Goal: Complete application form: Complete application form

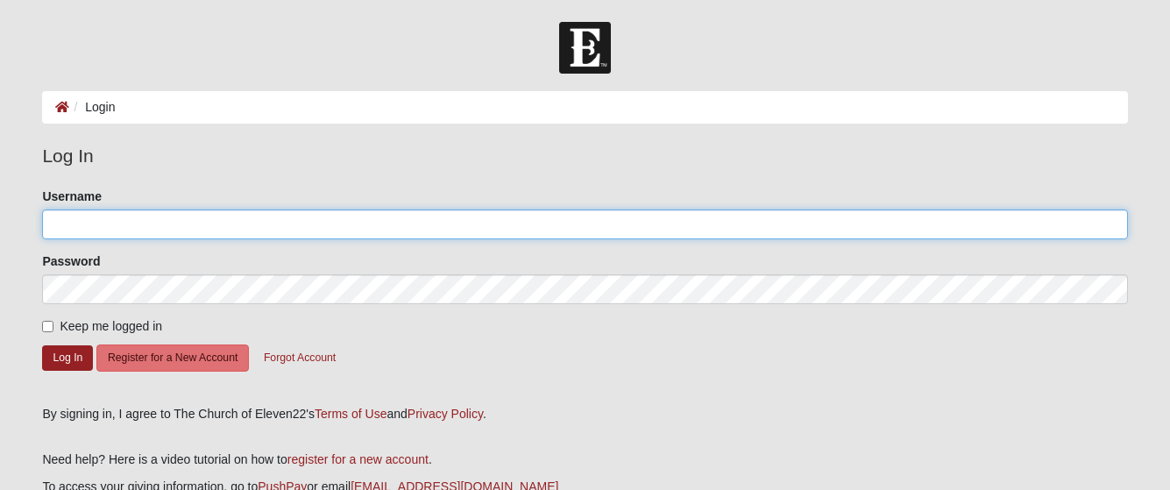
click at [220, 227] on input "Username" at bounding box center [584, 224] width 1085 height 30
type input "Mev0625"
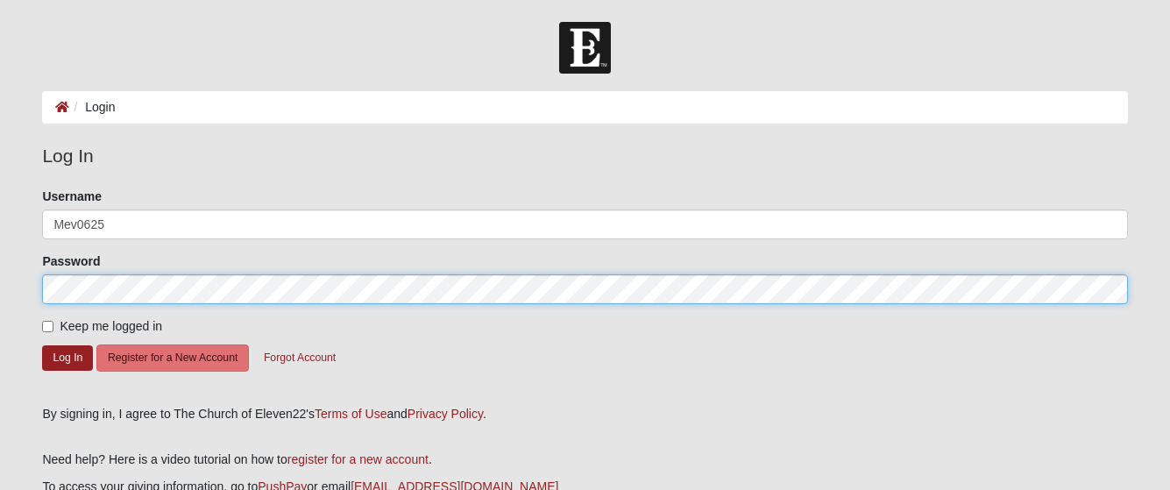
click at [42, 345] on button "Log In" at bounding box center [67, 357] width 51 height 25
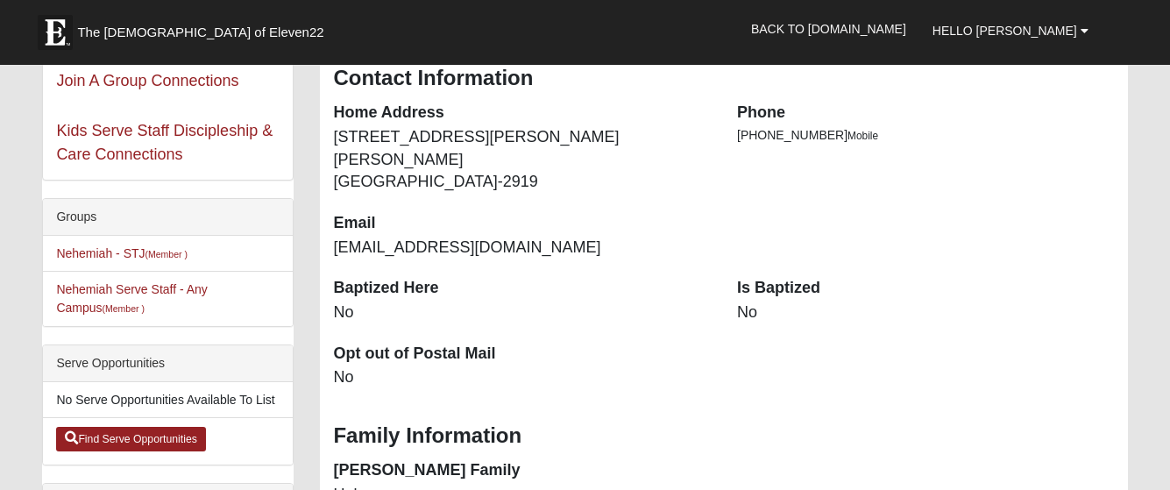
scroll to position [350, 0]
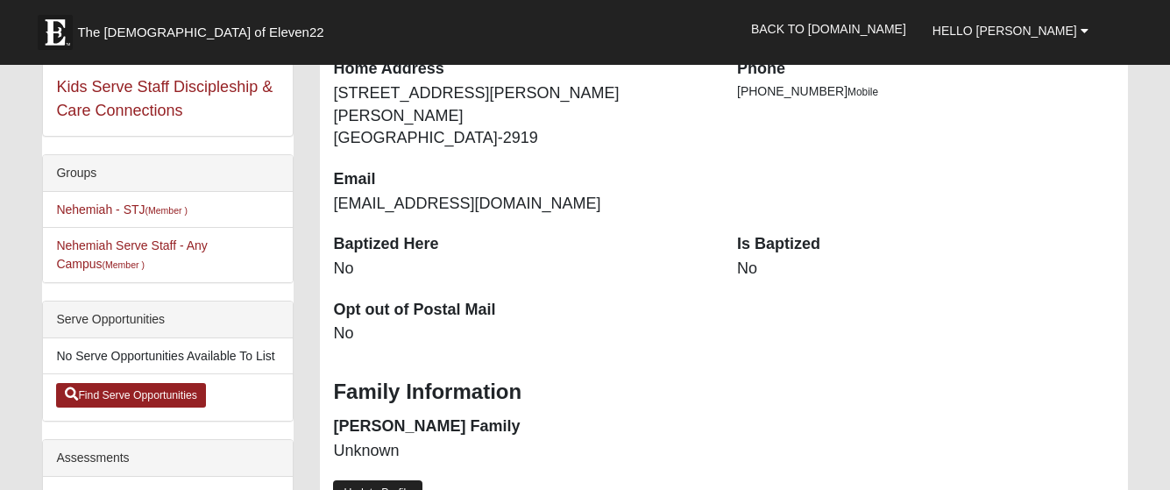
click at [388, 480] on link "Update Profile" at bounding box center [377, 492] width 89 height 25
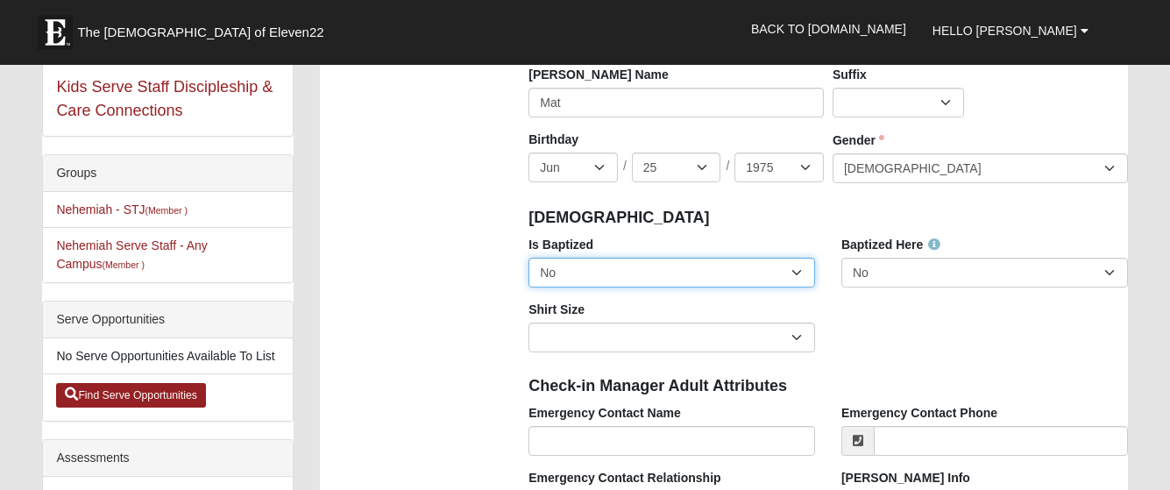
click at [799, 272] on select "No Yes" at bounding box center [671, 273] width 287 height 30
select select "True"
click at [528, 258] on select "No Yes" at bounding box center [671, 273] width 287 height 30
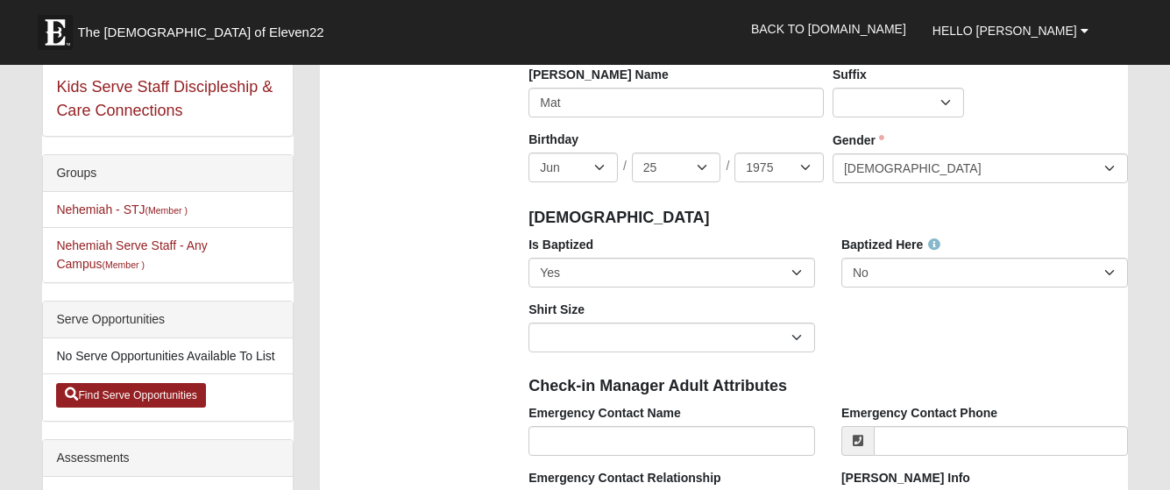
click at [939, 322] on div "Is Baptized No Yes Baptized Here No Yes Shirt Size Adult Small Adult Medium Adu…" at bounding box center [827, 301] width 625 height 130
click at [798, 337] on select "Adult Small Adult Medium Adult Large Adult XL Adult XXL Adult 3XL Adult 4XL You…" at bounding box center [671, 337] width 287 height 30
select select "Adult XXL"
click at [528, 322] on select "Adult Small Adult Medium Adult Large Adult XL Adult XXL Adult 3XL Adult 4XL You…" at bounding box center [671, 337] width 287 height 30
click at [880, 340] on div "Is Baptized No Yes Baptized Here No Yes Shirt Size Adult Small Adult Medium Adu…" at bounding box center [827, 301] width 625 height 130
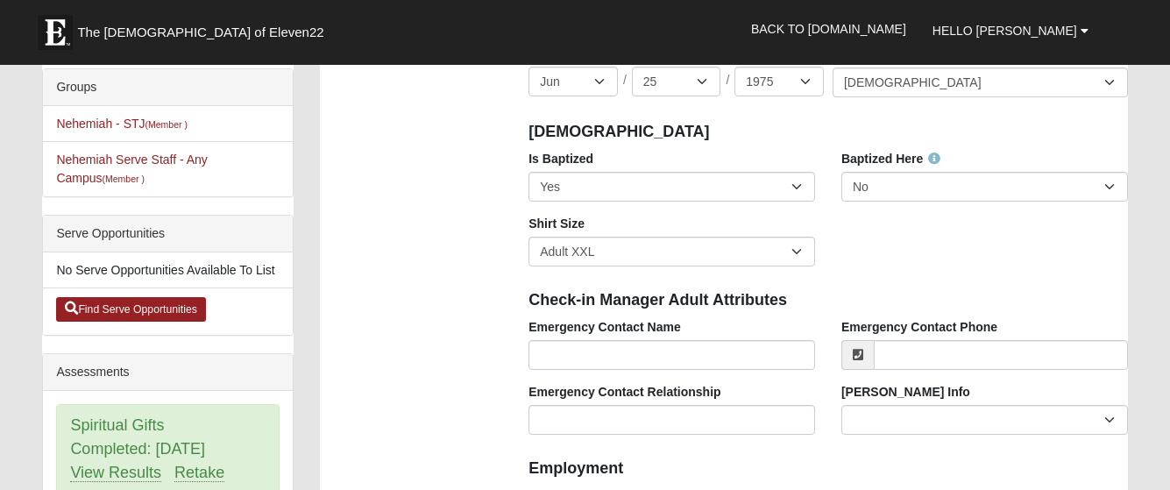
scroll to position [438, 0]
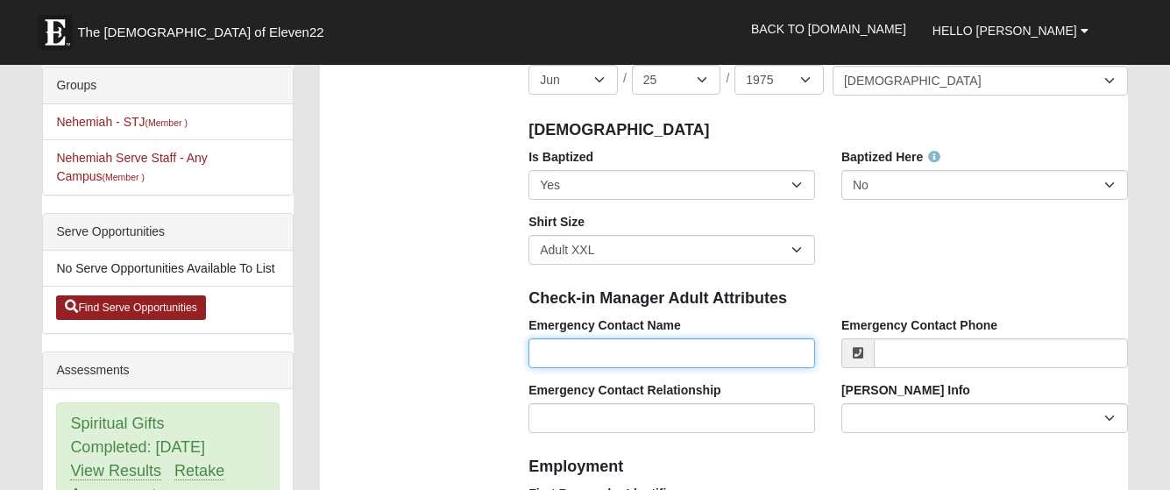
click at [697, 354] on input "Emergency Contact Name" at bounding box center [671, 353] width 287 height 30
type input "Erin Volpe"
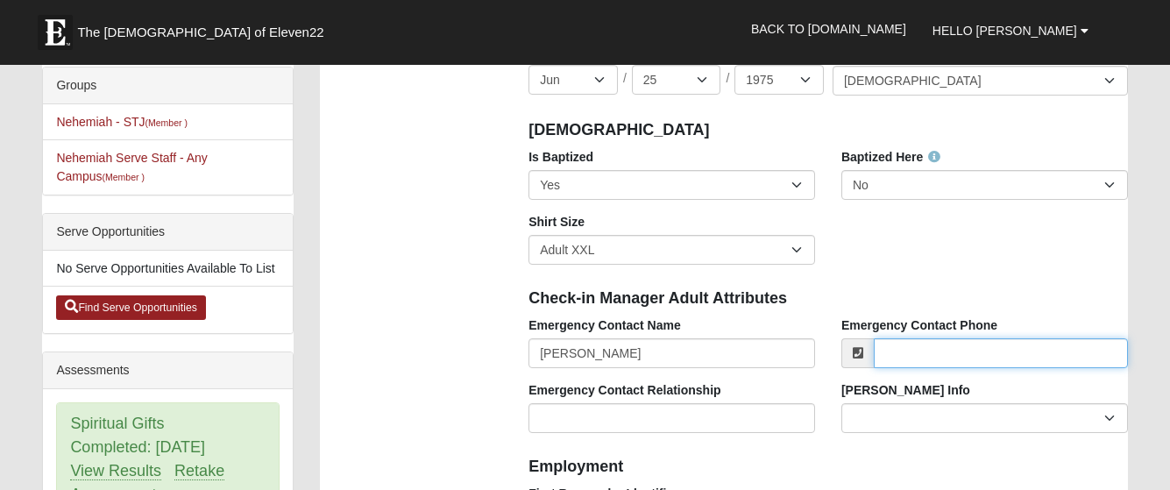
click at [952, 352] on input "Emergency Contact Phone" at bounding box center [1001, 353] width 254 height 30
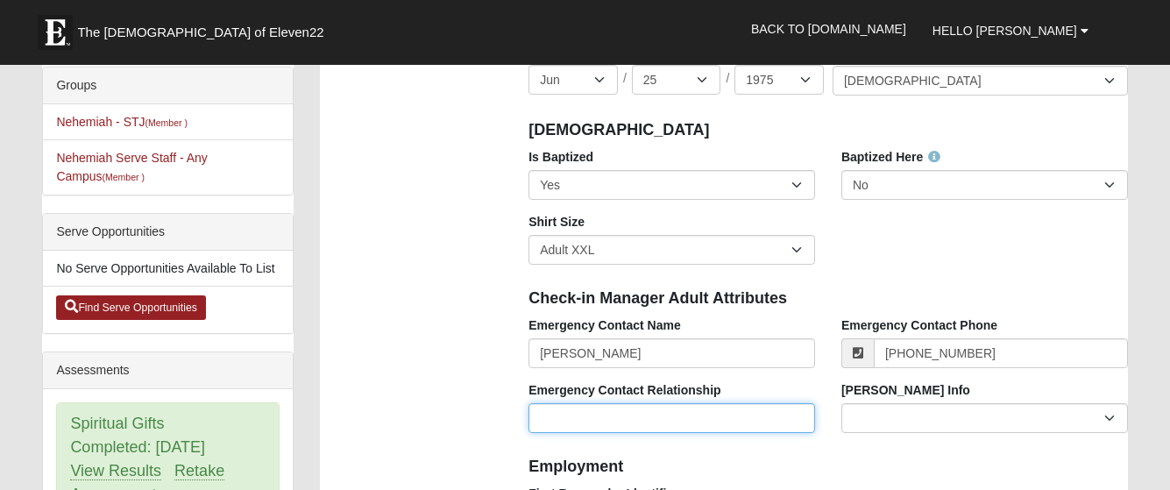
type input "(904) 338-8668"
click at [632, 414] on input "Emergency Contact Relationship" at bounding box center [671, 418] width 287 height 30
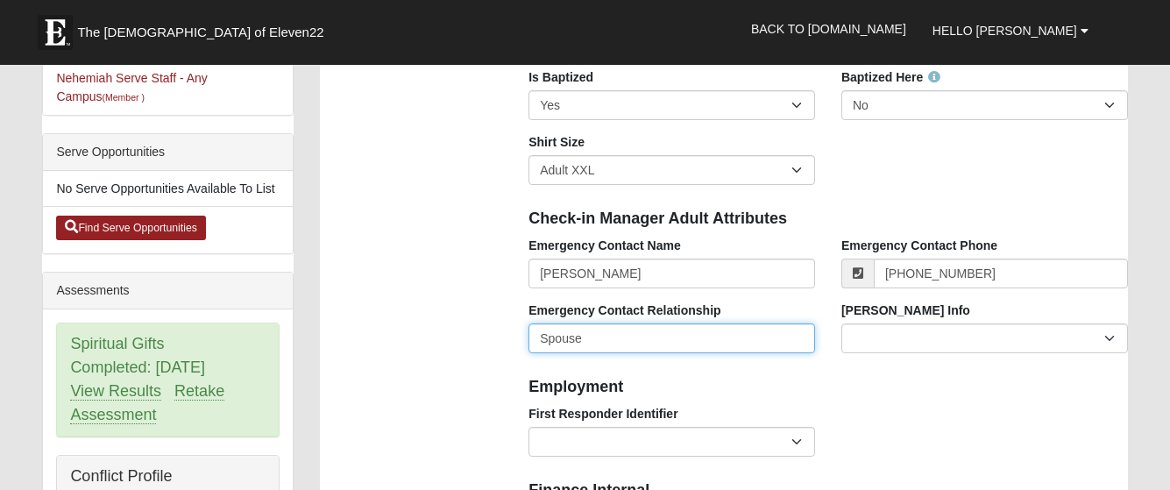
scroll to position [613, 0]
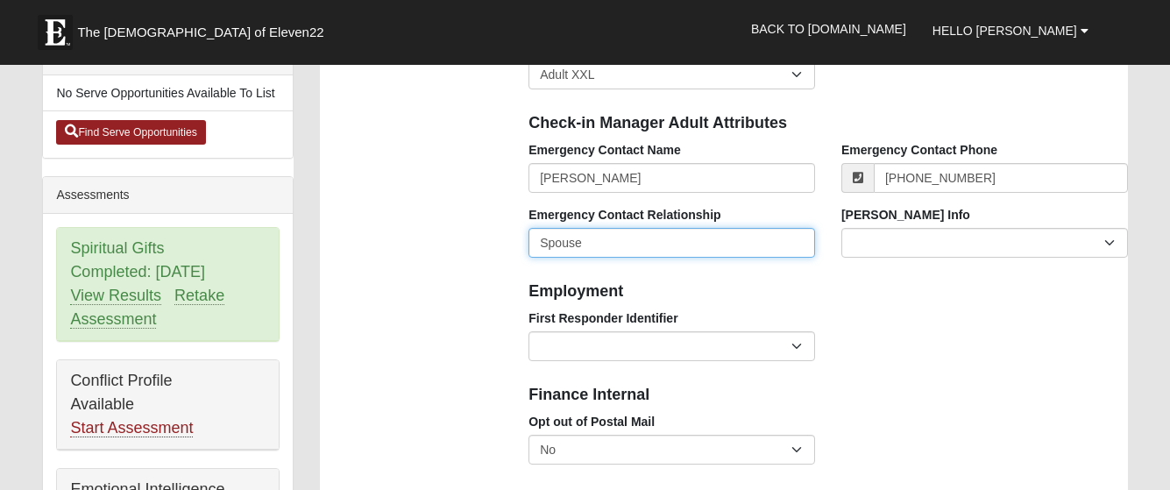
type input "Spouse"
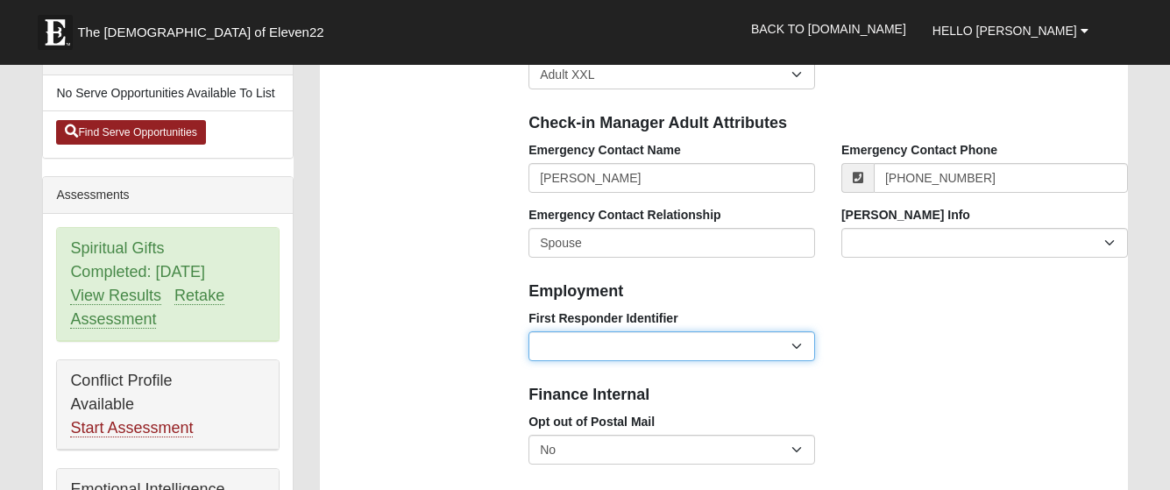
click at [799, 343] on select "EMT | Paramedic | Medical Firefighter | Fire Department Police Officer | Sherif…" at bounding box center [671, 346] width 287 height 30
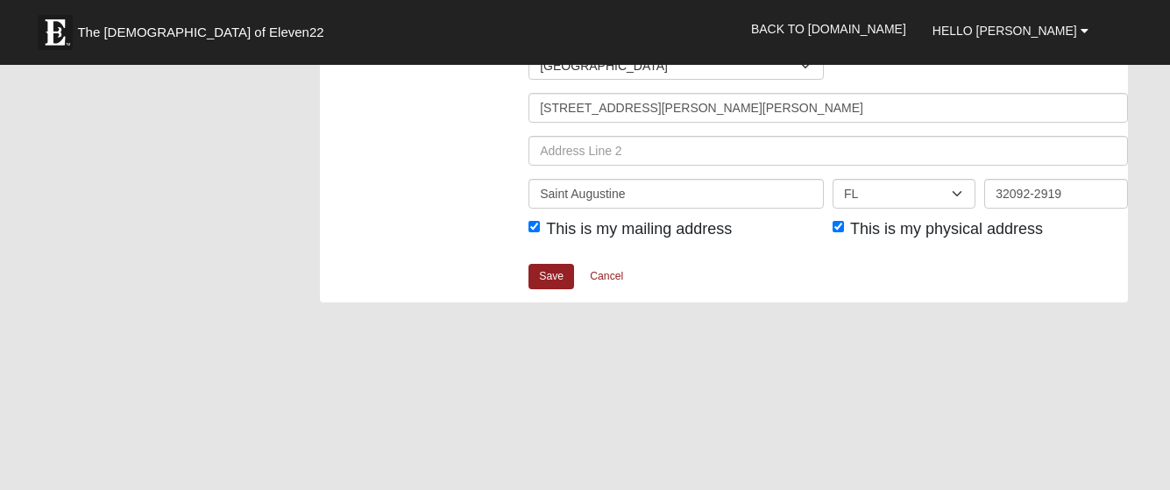
scroll to position [2278, 0]
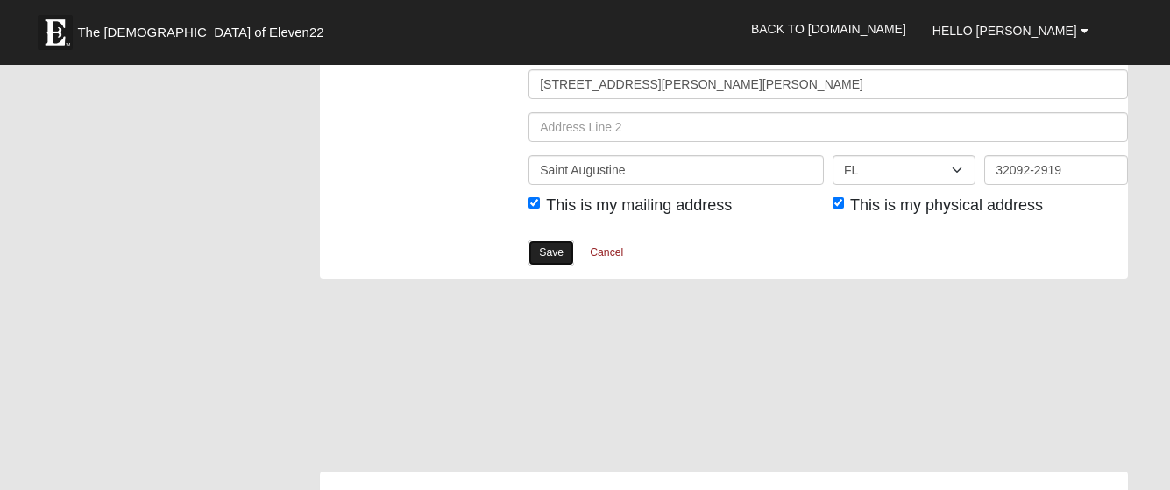
click at [548, 254] on link "Save" at bounding box center [551, 252] width 46 height 25
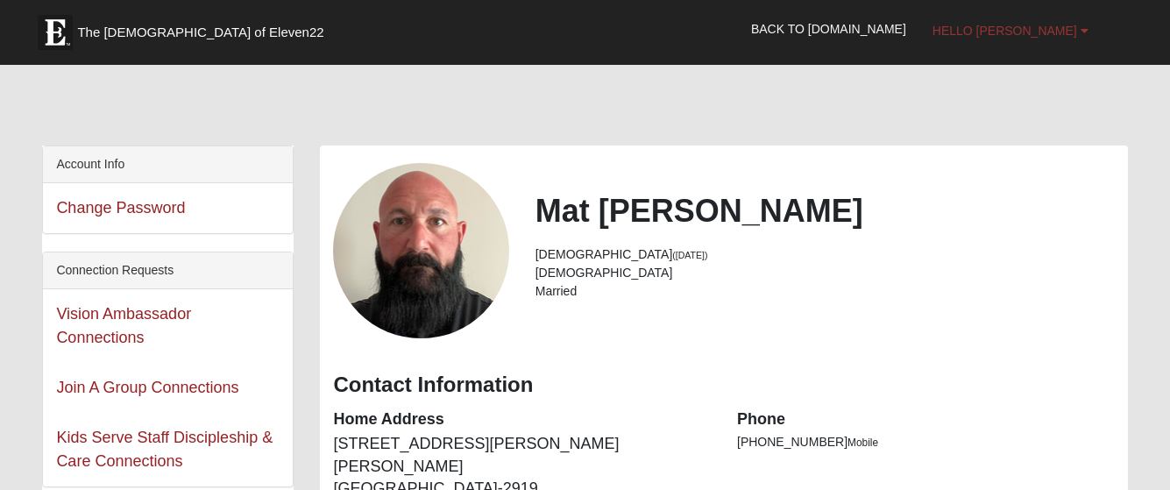
click at [1081, 31] on b at bounding box center [1084, 31] width 8 height 12
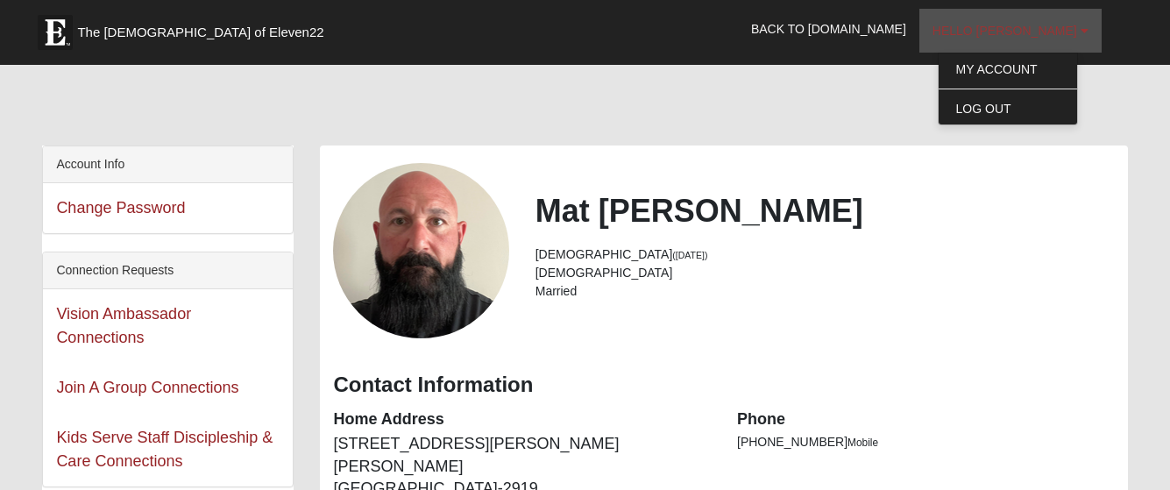
click at [1082, 31] on b at bounding box center [1084, 31] width 8 height 12
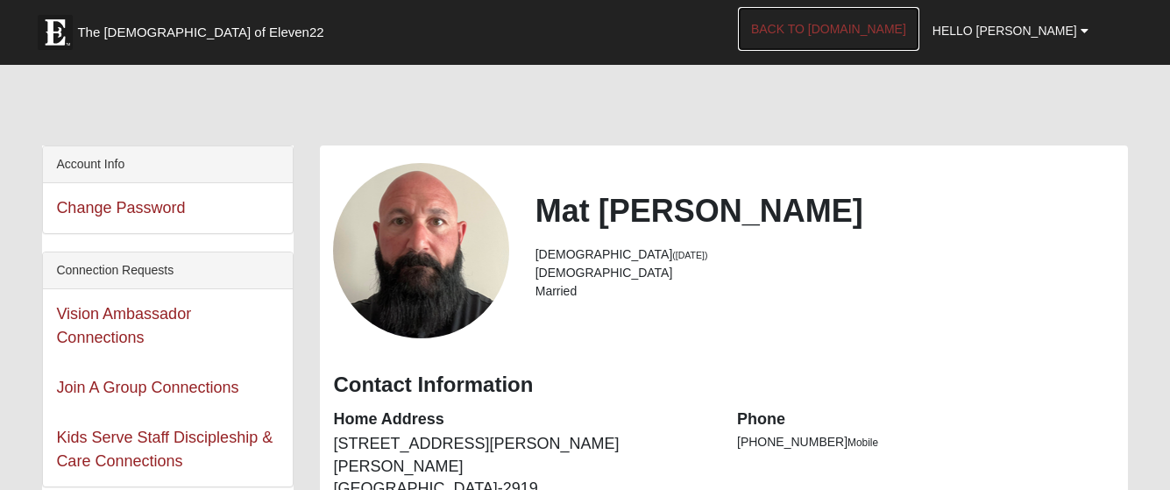
click at [919, 34] on link "Back to [DOMAIN_NAME]" at bounding box center [828, 29] width 181 height 44
click at [1084, 31] on b at bounding box center [1084, 31] width 8 height 12
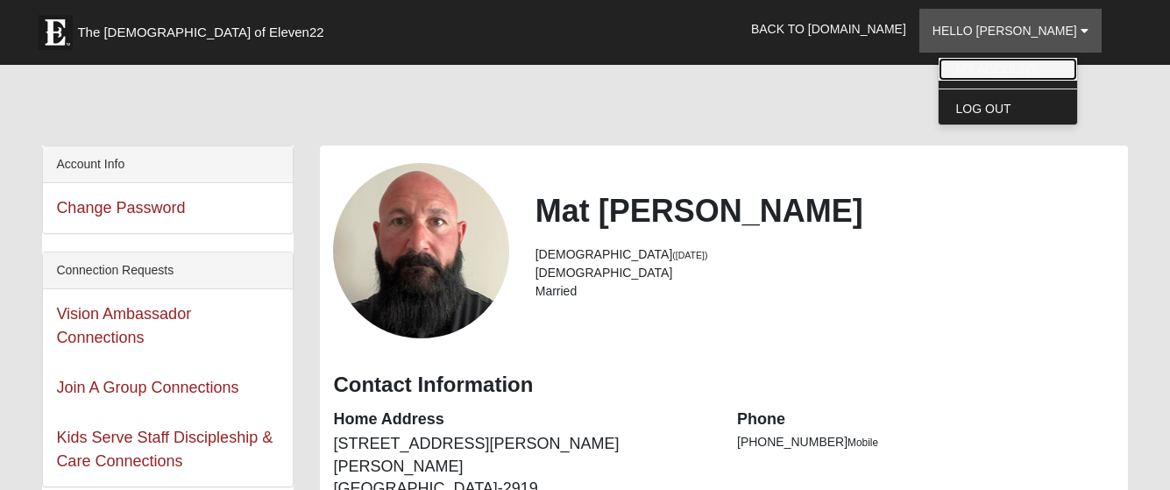
click at [1067, 62] on link "My Account" at bounding box center [1007, 69] width 138 height 23
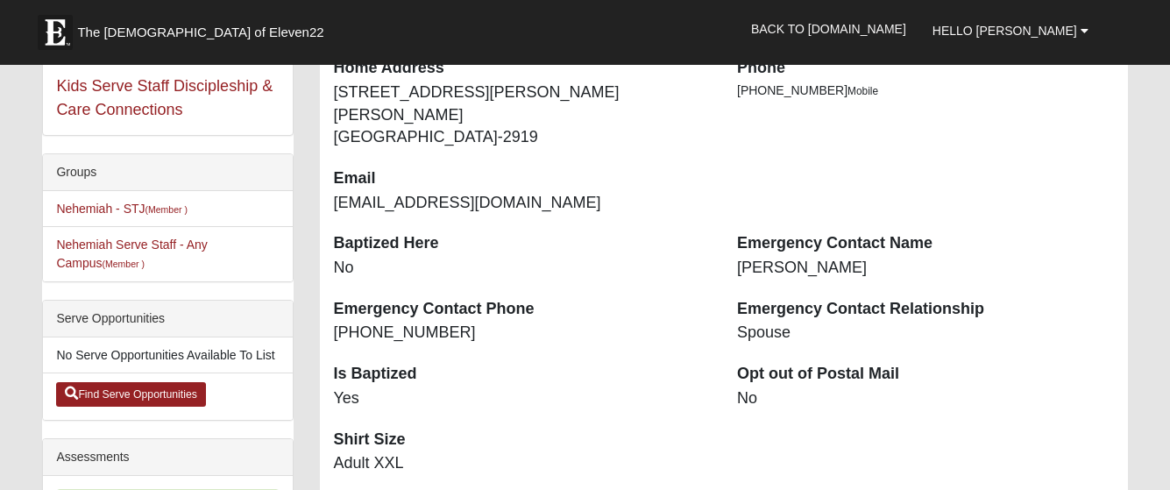
scroll to position [350, 0]
click at [102, 212] on link "Nehemiah - STJ (Member )" at bounding box center [121, 209] width 131 height 14
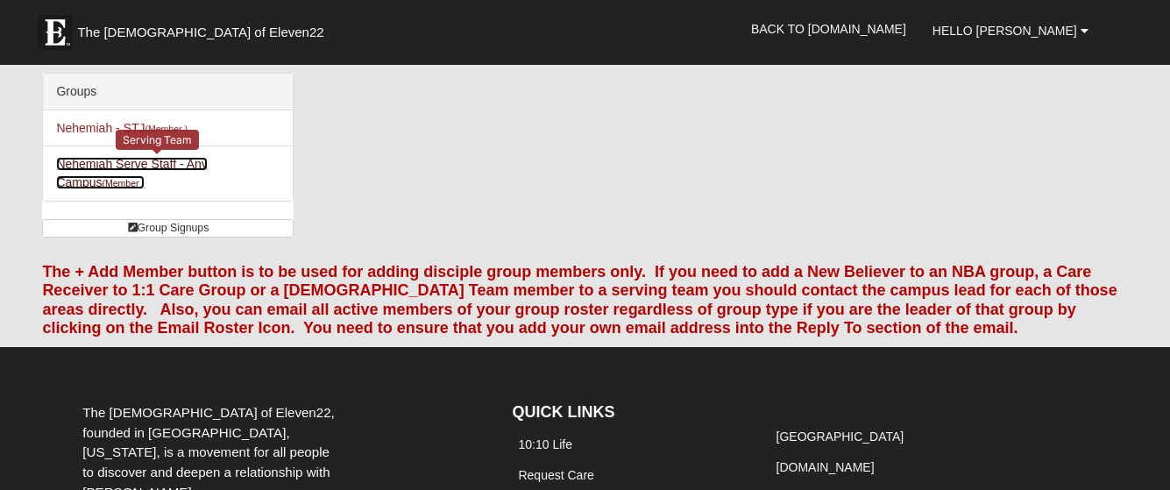
click at [170, 165] on link "Nehemiah Serve Staff - Any Campus (Member )" at bounding box center [132, 173] width 152 height 32
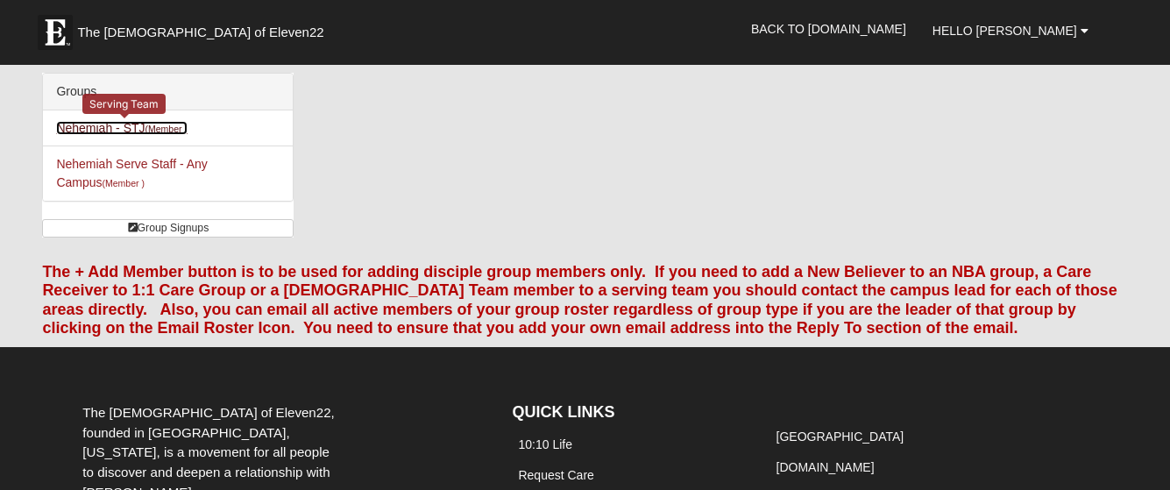
click at [136, 128] on link "Nehemiah - STJ (Member )" at bounding box center [121, 128] width 131 height 14
click at [78, 91] on div "Groups" at bounding box center [168, 92] width 250 height 37
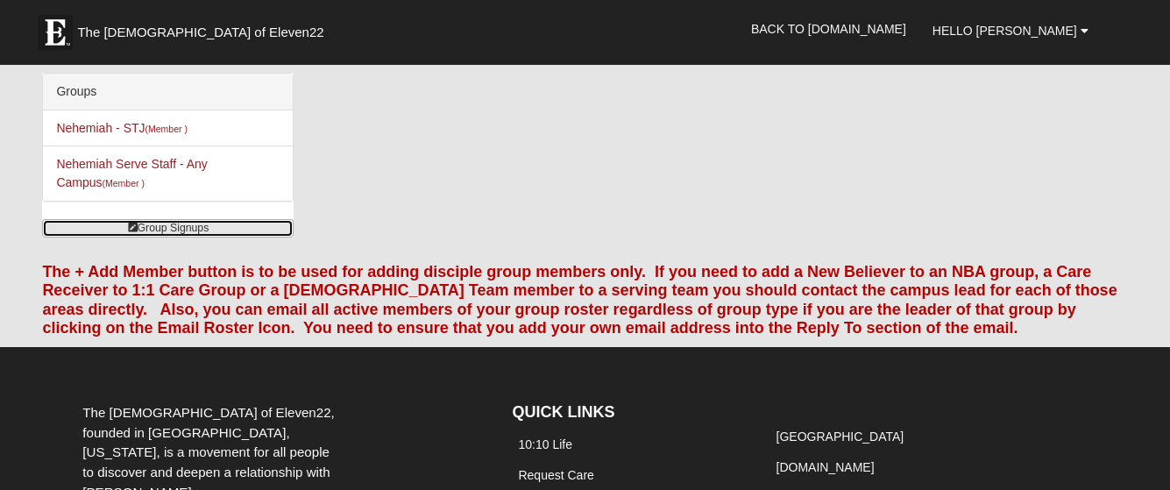
click at [181, 229] on link "Group Signups" at bounding box center [167, 228] width 251 height 18
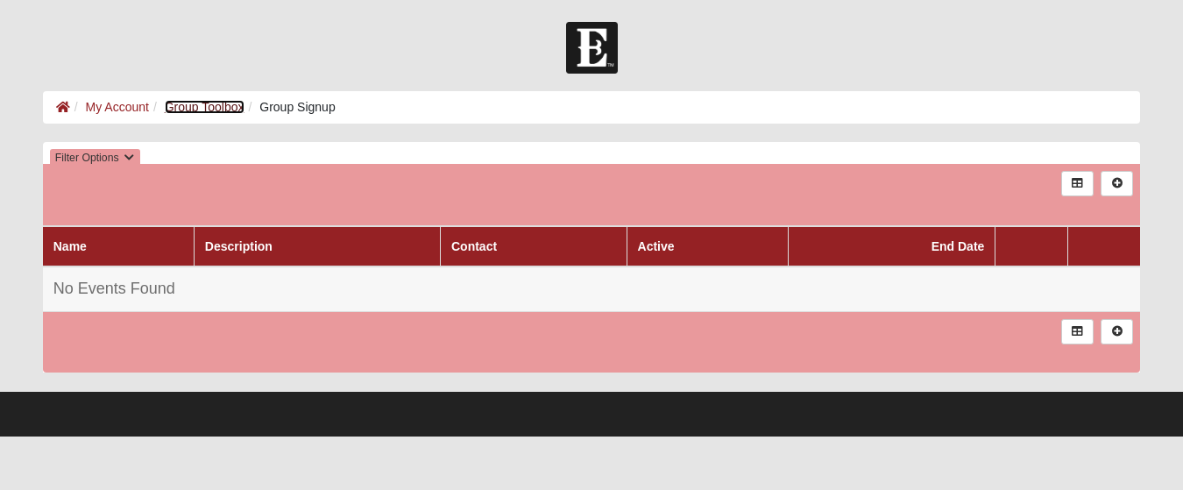
click at [213, 108] on link "Group Toolbox" at bounding box center [205, 107] width 80 height 14
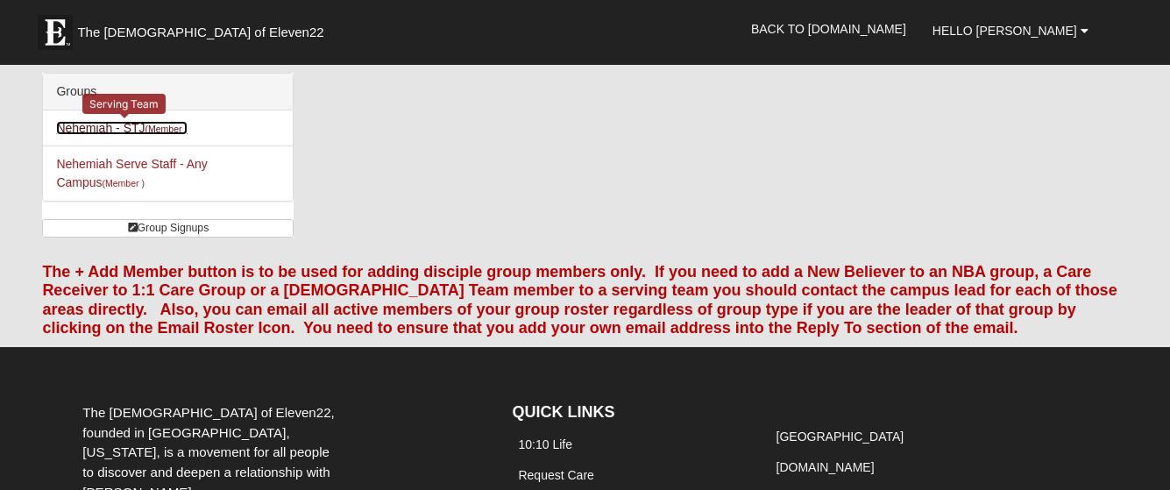
click at [138, 131] on link "Nehemiah - STJ (Member )" at bounding box center [121, 128] width 131 height 14
click at [74, 90] on div "Groups" at bounding box center [168, 92] width 250 height 37
click at [83, 128] on link "Nehemiah - STJ (Member )" at bounding box center [121, 128] width 131 height 14
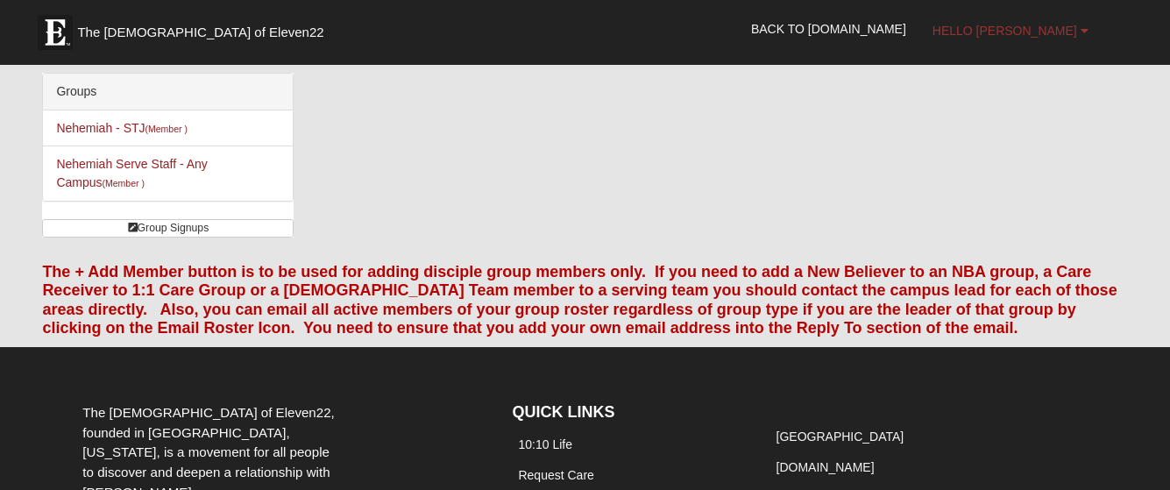
click at [1080, 32] on b at bounding box center [1084, 31] width 8 height 12
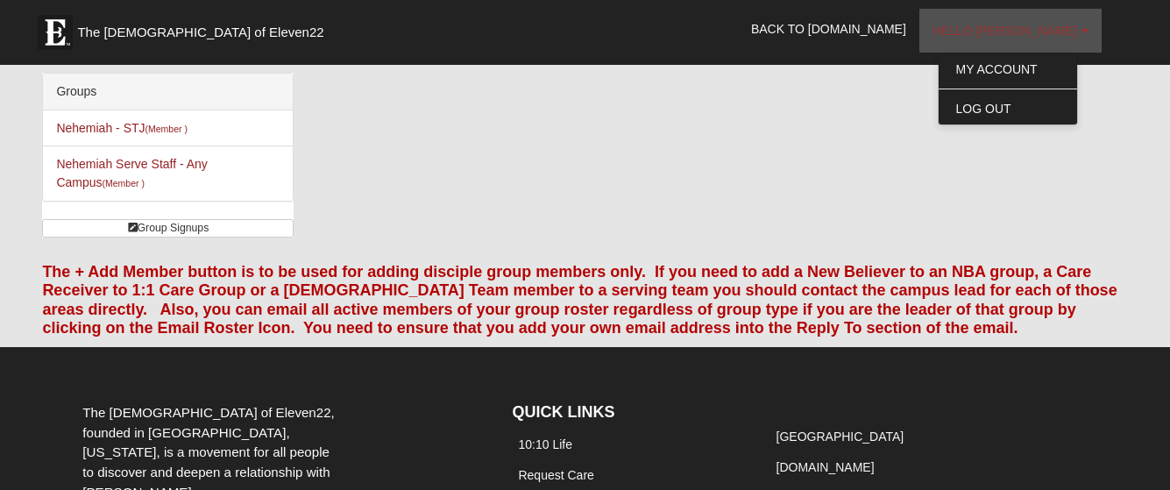
click at [1080, 32] on b at bounding box center [1084, 31] width 8 height 12
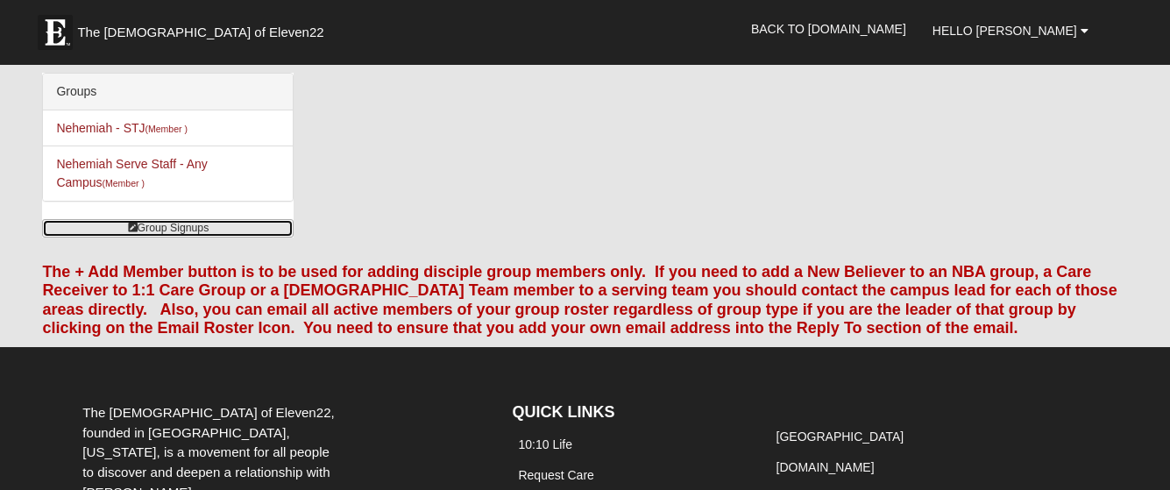
click at [209, 229] on link "Group Signups" at bounding box center [167, 228] width 251 height 18
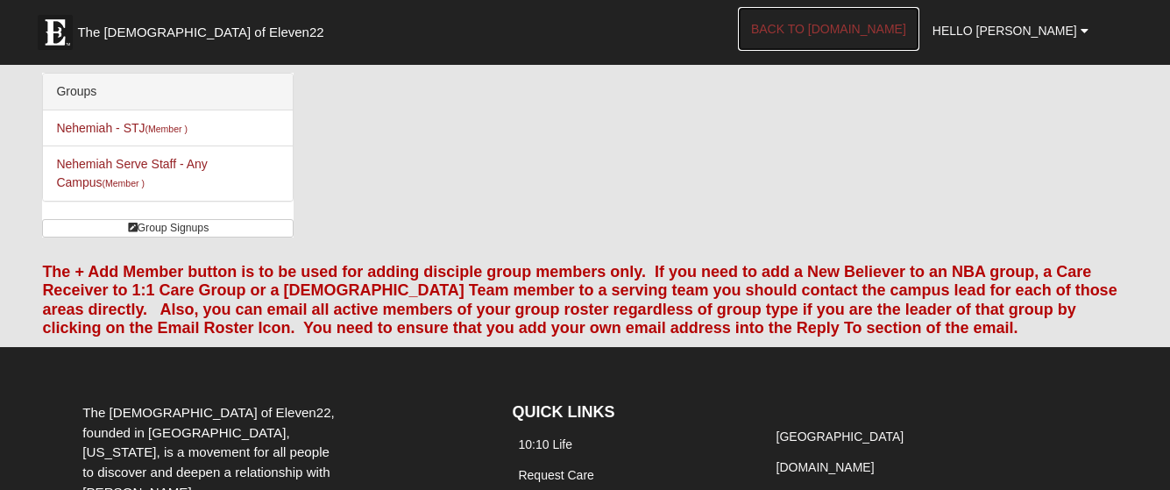
click at [895, 32] on link "Back to [DOMAIN_NAME]" at bounding box center [828, 29] width 181 height 44
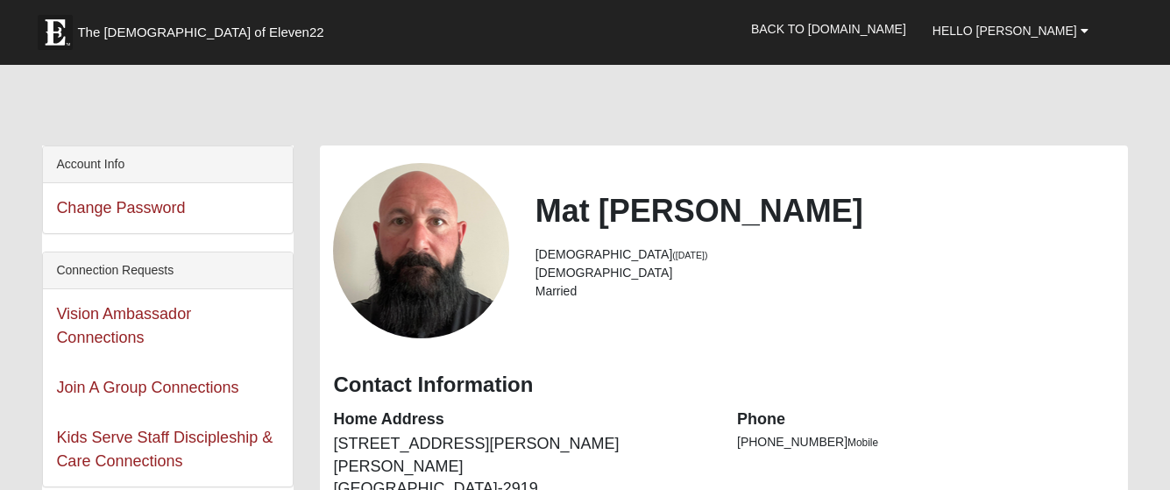
click at [135, 325] on div "Vision Ambassador Connections" at bounding box center [168, 326] width 250 height 74
click at [117, 335] on link "Vision Ambassador Connections" at bounding box center [123, 325] width 135 height 41
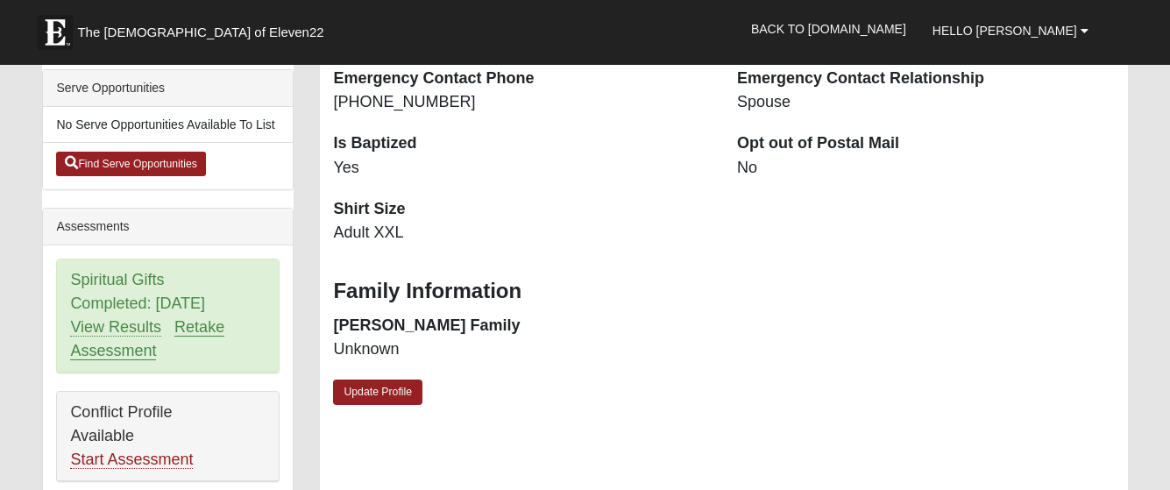
scroll to position [613, 0]
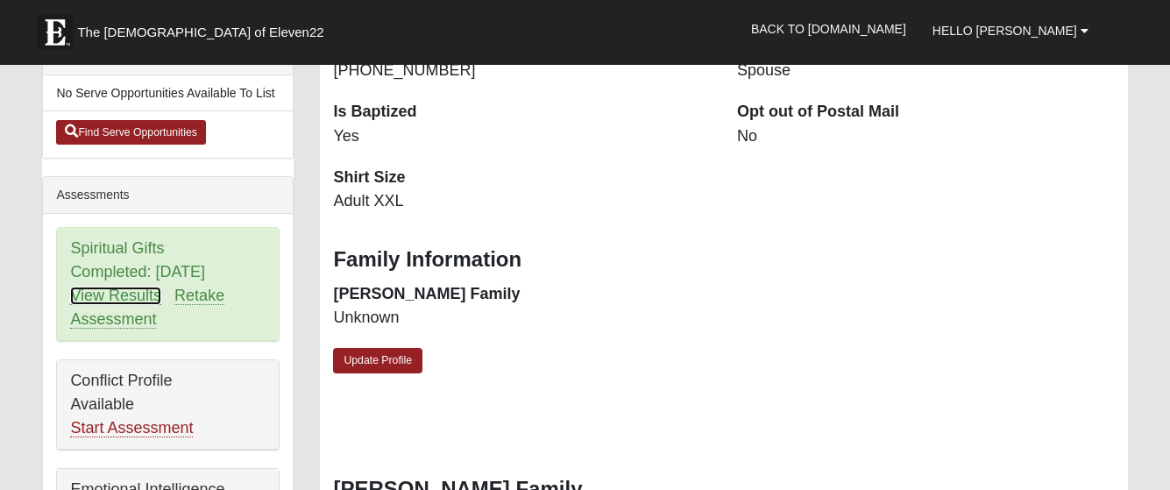
click at [136, 293] on link "View Results" at bounding box center [115, 296] width 91 height 18
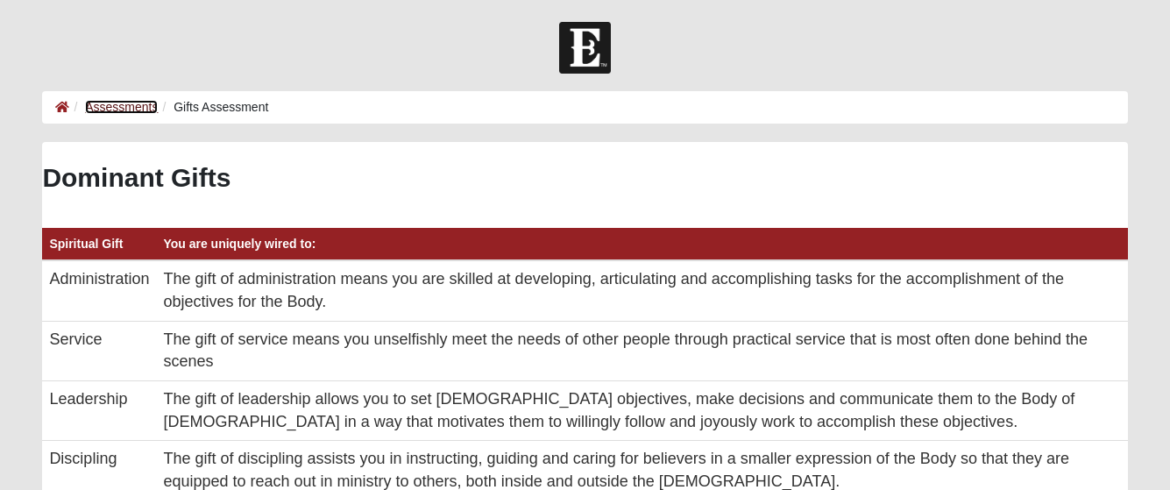
click at [123, 103] on link "Assessments" at bounding box center [121, 107] width 73 height 14
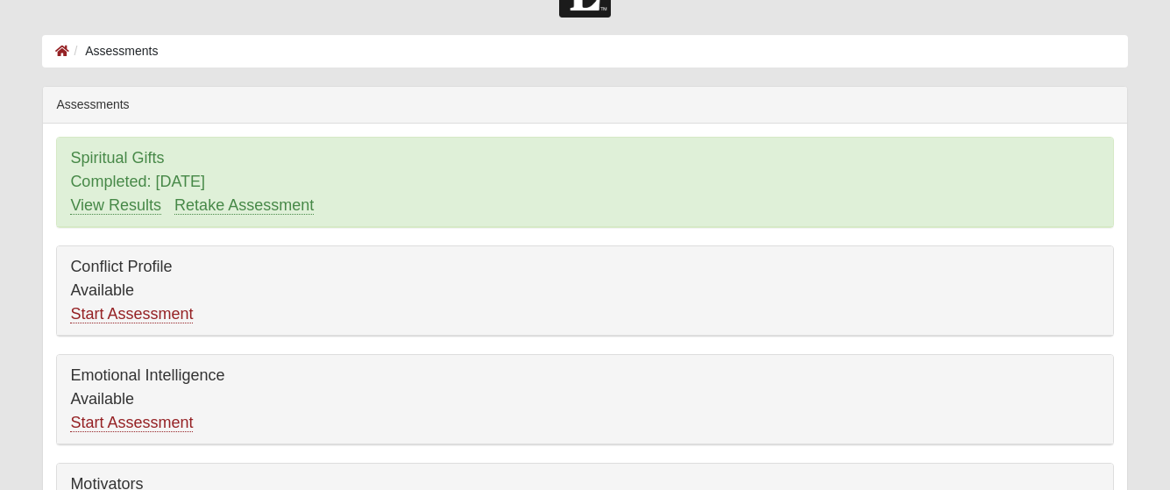
scroll to position [88, 0]
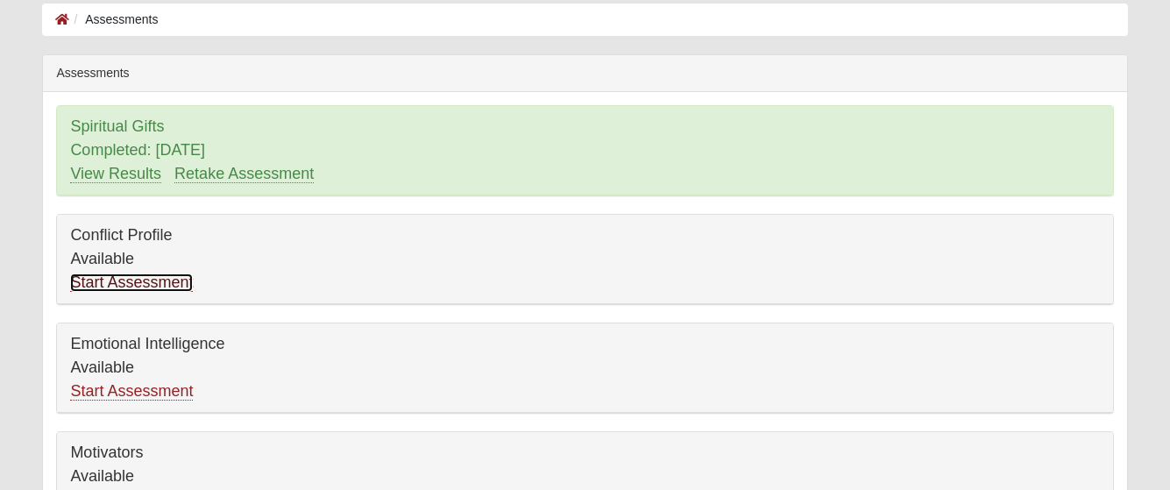
click at [136, 280] on link "Start Assessment" at bounding box center [131, 282] width 123 height 18
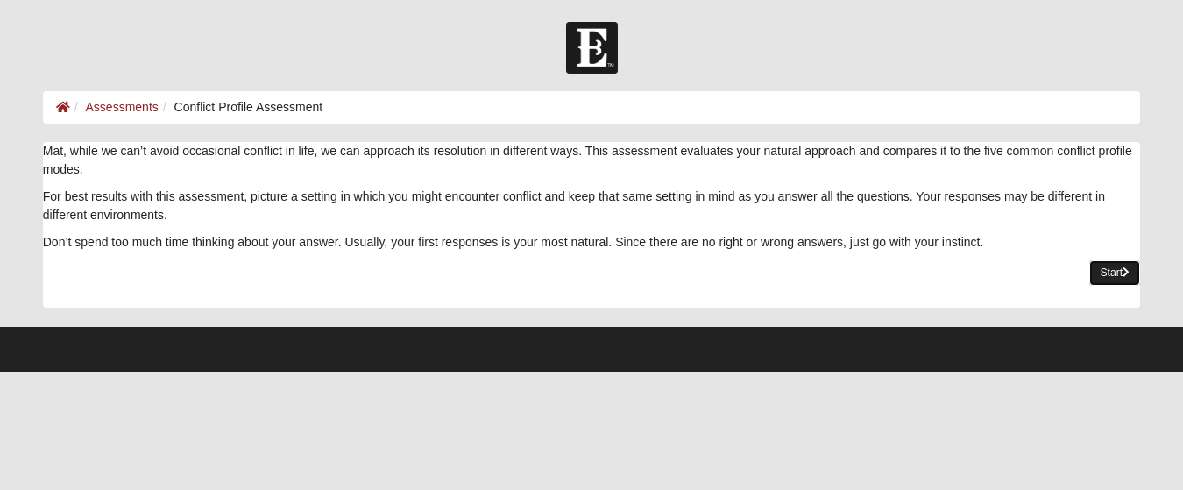
click at [1098, 270] on link "Start" at bounding box center [1114, 272] width 51 height 25
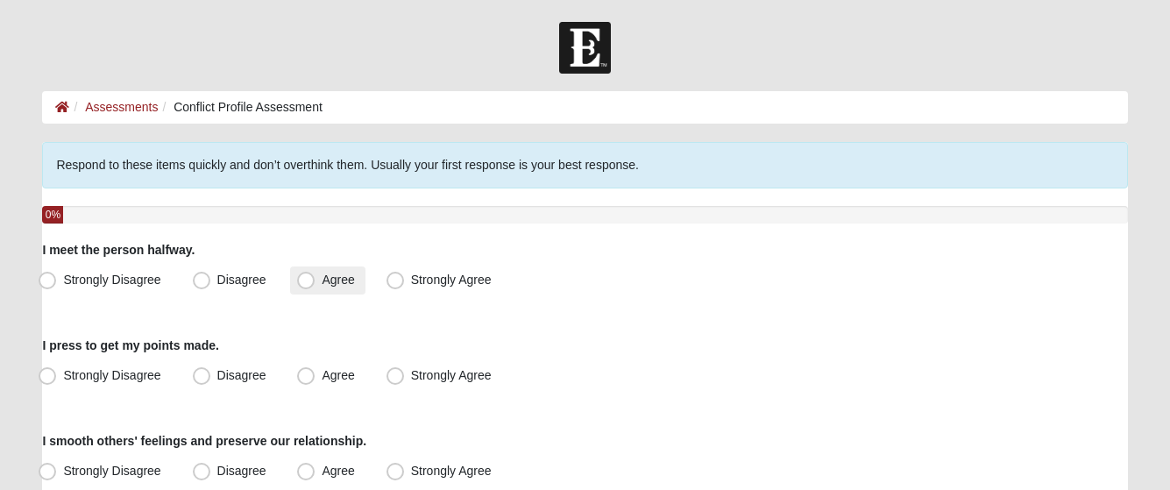
click at [322, 279] on span "Agree" at bounding box center [338, 279] width 32 height 14
click at [304, 279] on input "Agree" at bounding box center [309, 279] width 11 height 11
radio input "true"
click at [296, 375] on label "Agree" at bounding box center [327, 376] width 74 height 28
click at [304, 375] on input "Agree" at bounding box center [309, 375] width 11 height 11
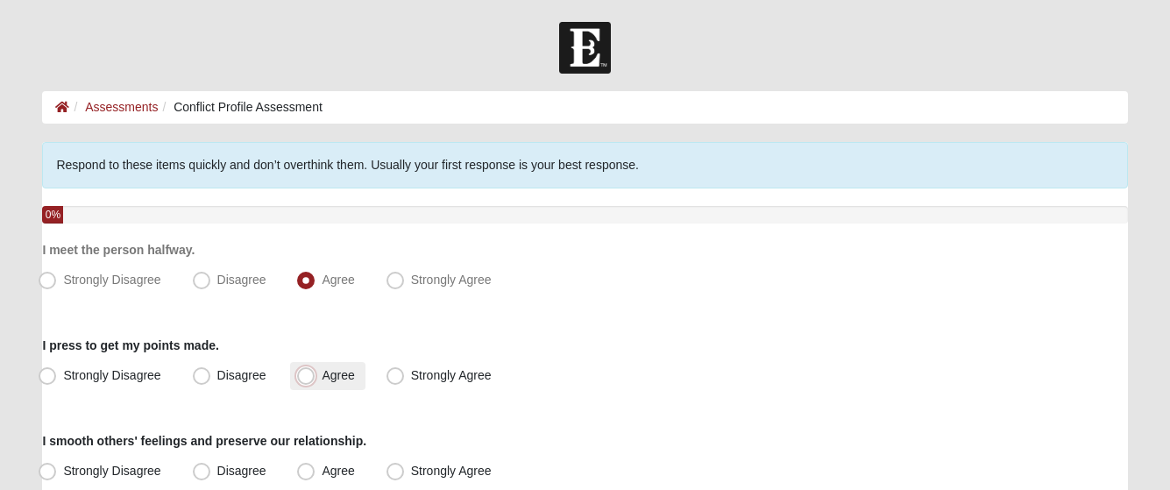
radio input "true"
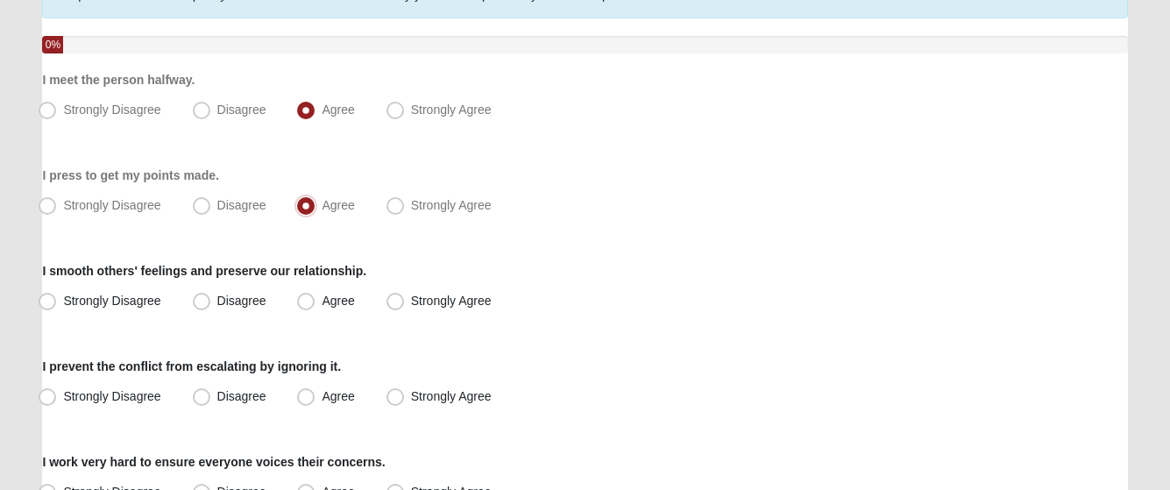
scroll to position [175, 0]
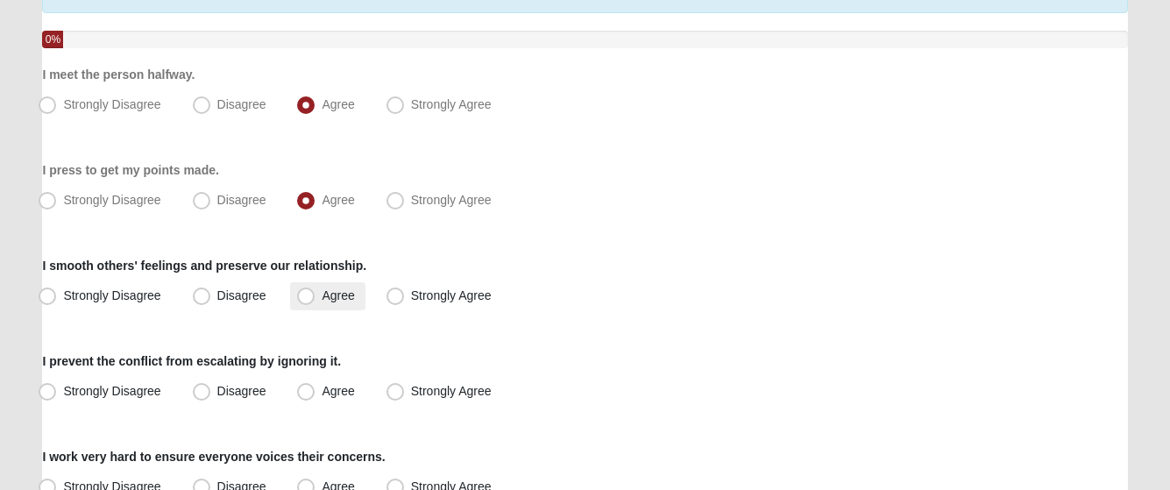
click at [322, 294] on span "Agree" at bounding box center [338, 295] width 32 height 14
click at [307, 294] on input "Agree" at bounding box center [309, 295] width 11 height 11
radio input "true"
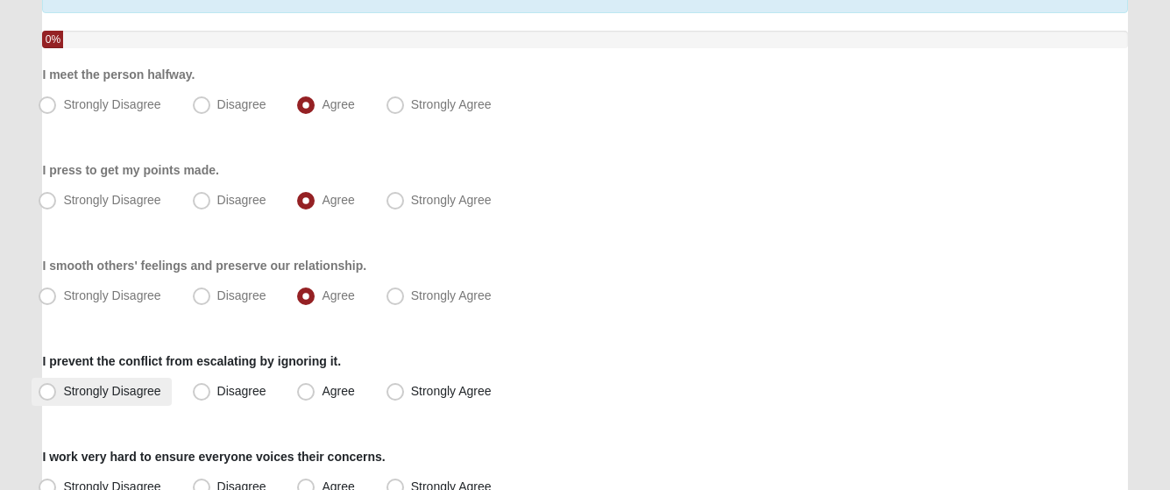
click at [63, 386] on span "Strongly Disagree" at bounding box center [111, 391] width 97 height 14
click at [53, 386] on input "Strongly Disagree" at bounding box center [51, 391] width 11 height 11
radio input "true"
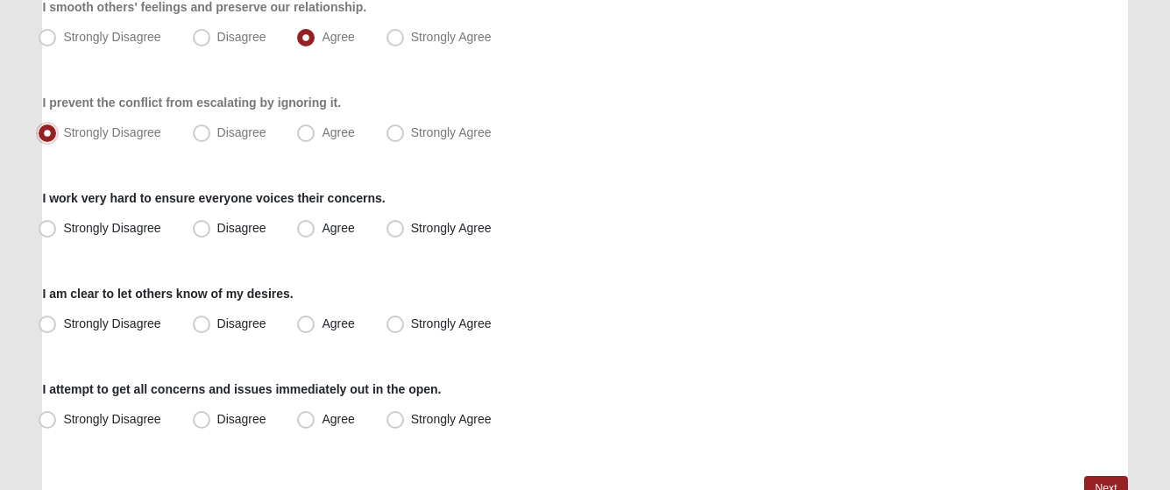
scroll to position [438, 0]
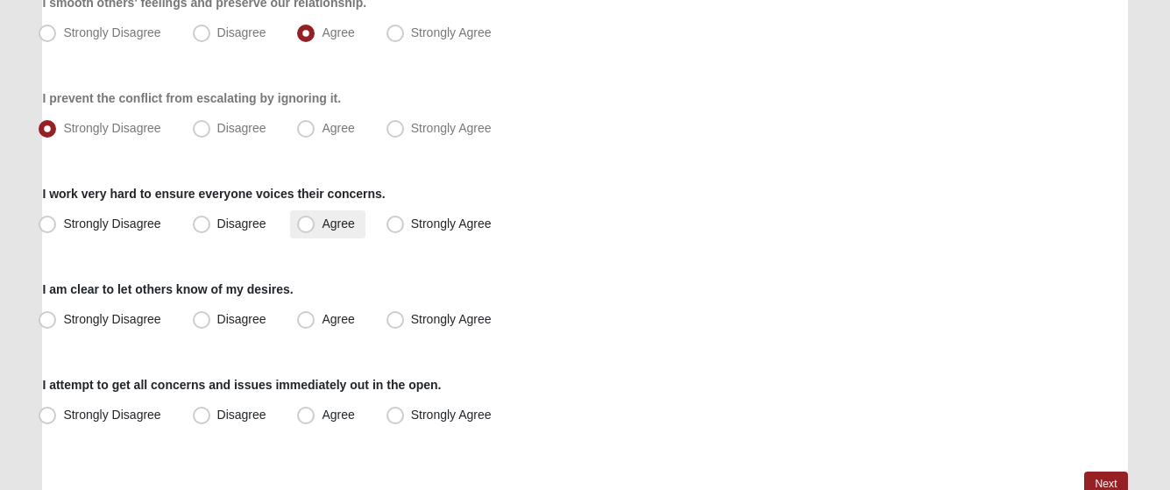
click at [322, 225] on span "Agree" at bounding box center [338, 223] width 32 height 14
click at [305, 225] on input "Agree" at bounding box center [309, 223] width 11 height 11
radio input "true"
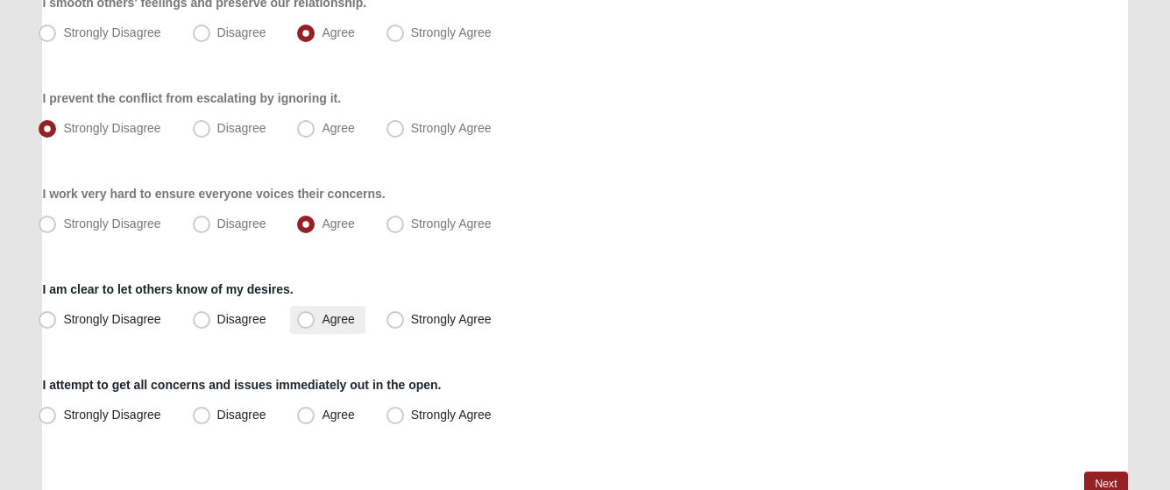
click at [322, 321] on span "Agree" at bounding box center [338, 319] width 32 height 14
click at [308, 321] on input "Agree" at bounding box center [309, 319] width 11 height 11
radio input "true"
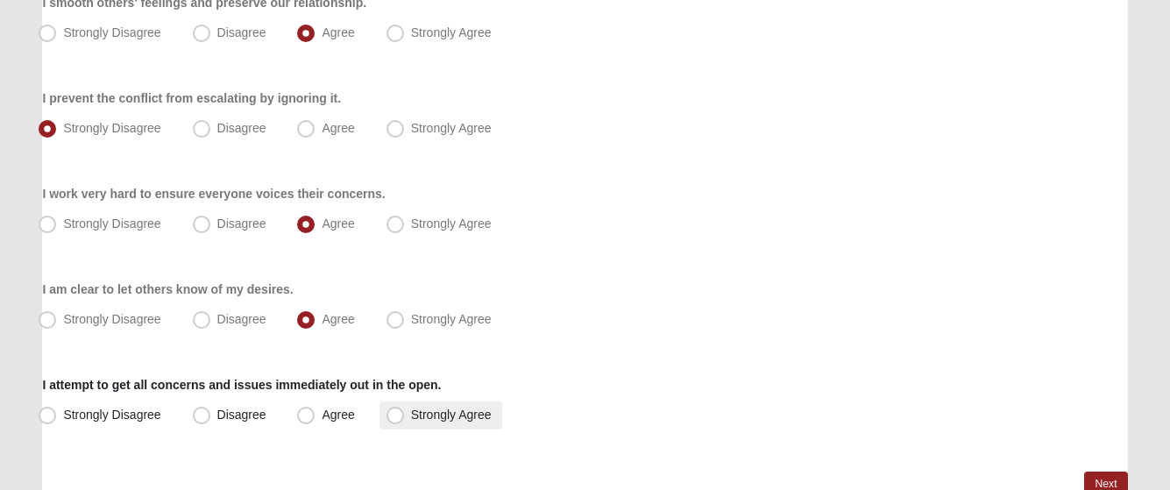
click at [411, 408] on span "Strongly Agree" at bounding box center [451, 414] width 81 height 14
click at [393, 409] on input "Strongly Agree" at bounding box center [398, 414] width 11 height 11
radio input "true"
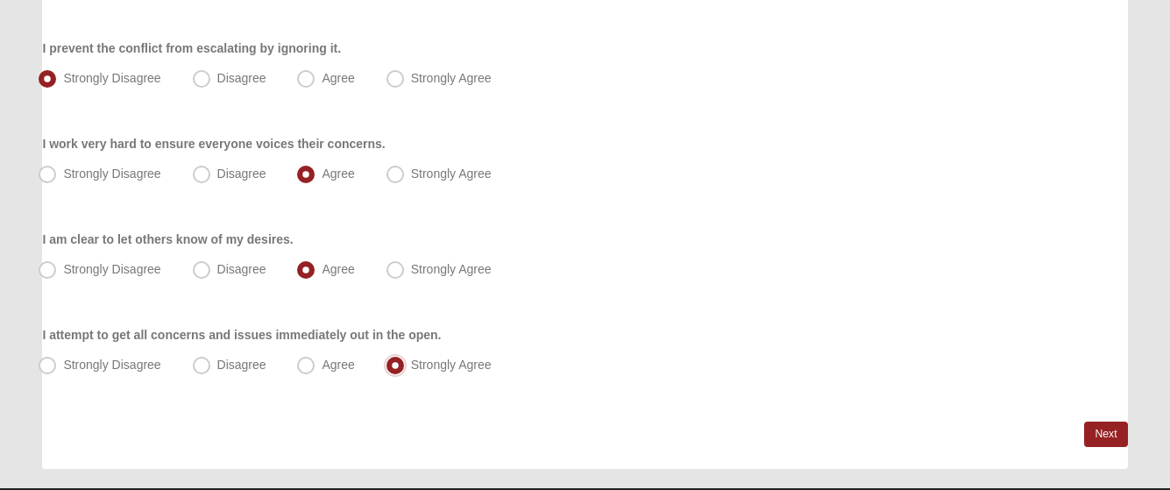
scroll to position [531, 0]
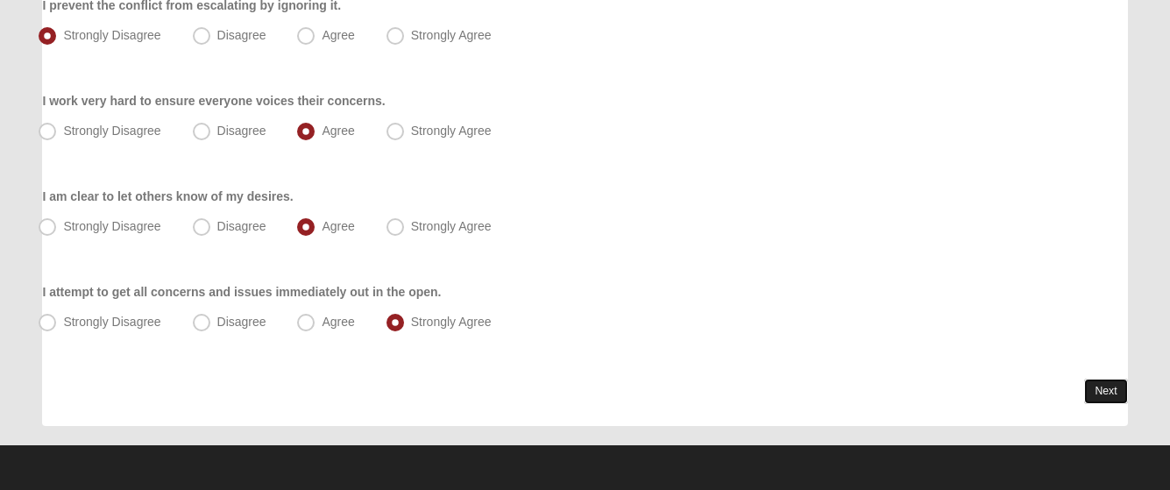
click at [1102, 397] on link "Next" at bounding box center [1105, 391] width 43 height 25
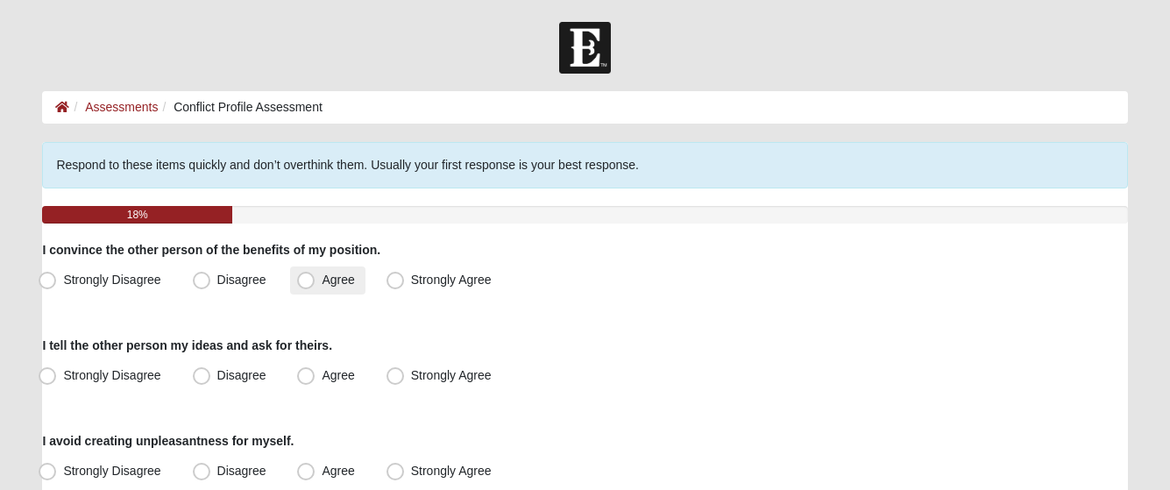
click at [322, 280] on span "Agree" at bounding box center [338, 279] width 32 height 14
click at [308, 280] on input "Agree" at bounding box center [309, 279] width 11 height 11
radio input "true"
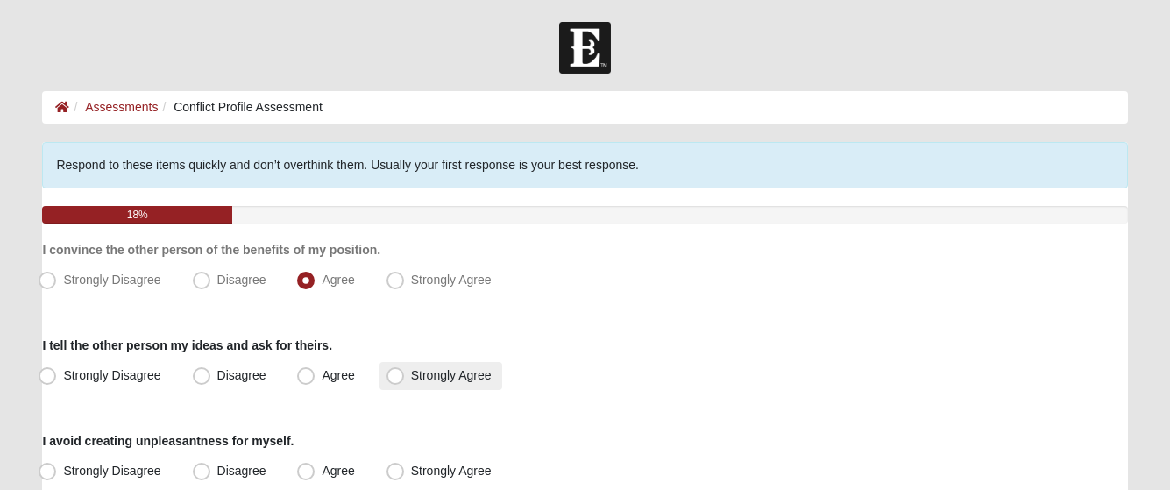
click at [437, 379] on span "Strongly Agree" at bounding box center [451, 375] width 81 height 14
click at [405, 379] on input "Strongly Agree" at bounding box center [398, 375] width 11 height 11
radio input "true"
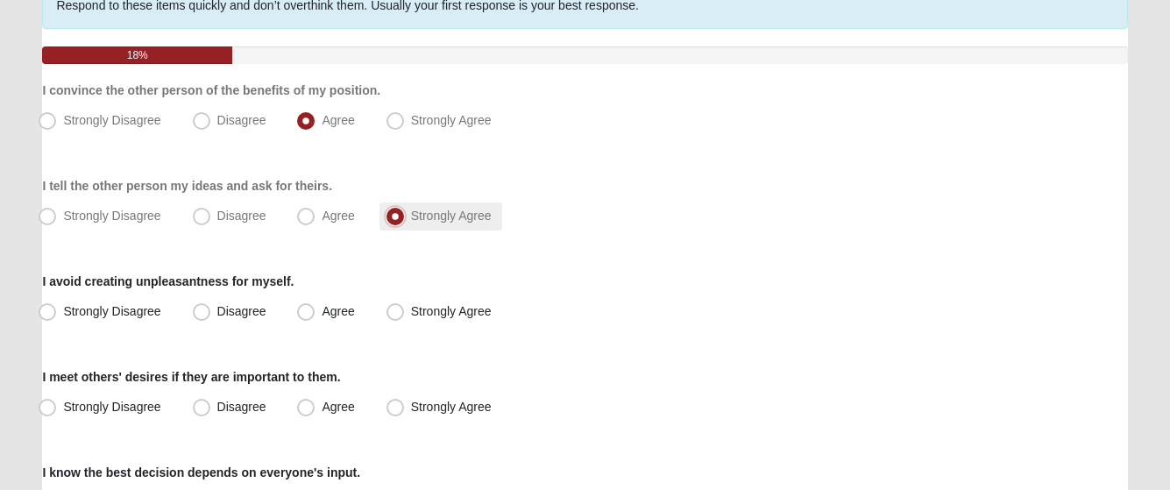
scroll to position [175, 0]
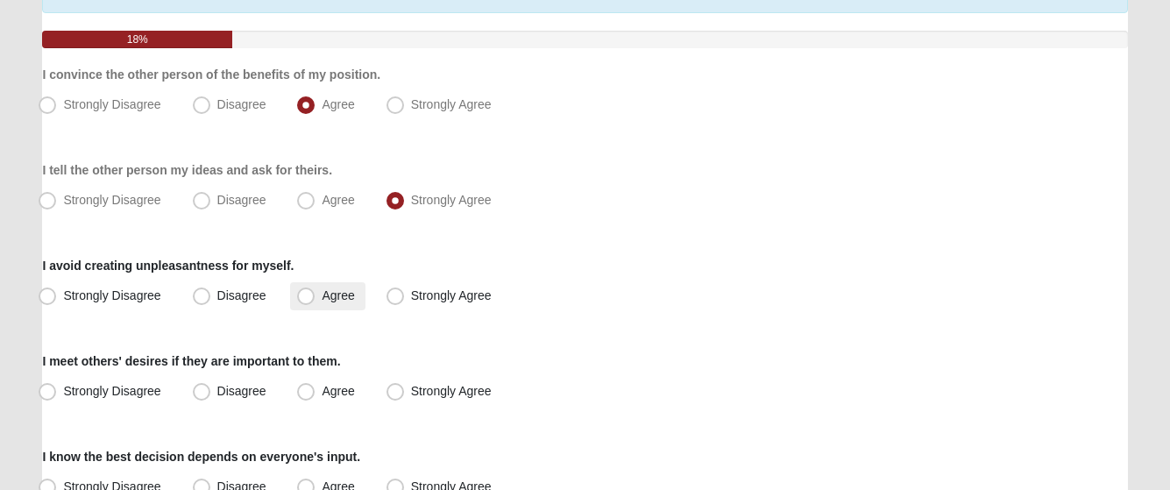
click at [322, 289] on span "Agree" at bounding box center [338, 295] width 32 height 14
click at [304, 290] on input "Agree" at bounding box center [309, 295] width 11 height 11
radio input "true"
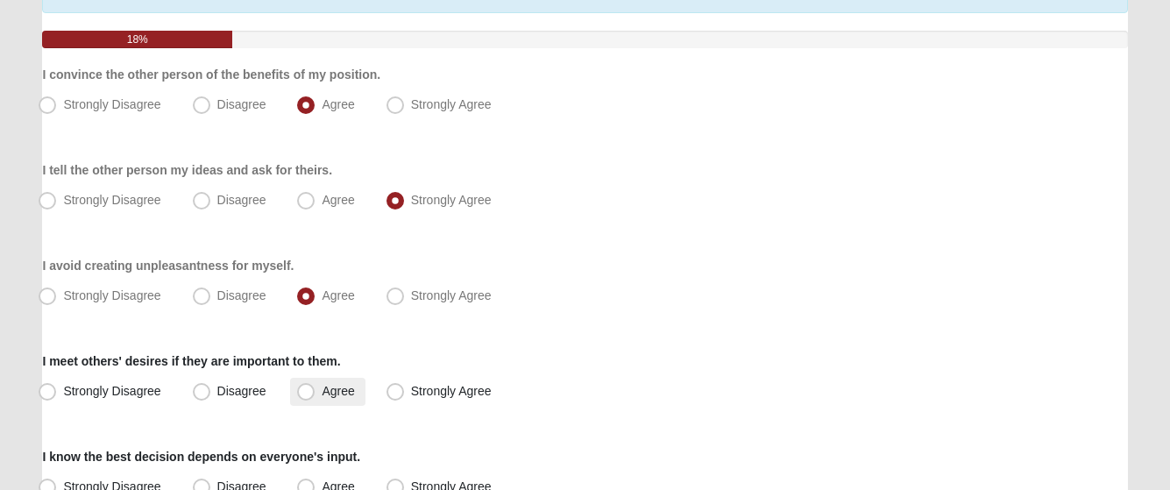
click at [322, 388] on span "Agree" at bounding box center [338, 391] width 32 height 14
click at [304, 388] on input "Agree" at bounding box center [309, 391] width 11 height 11
radio input "true"
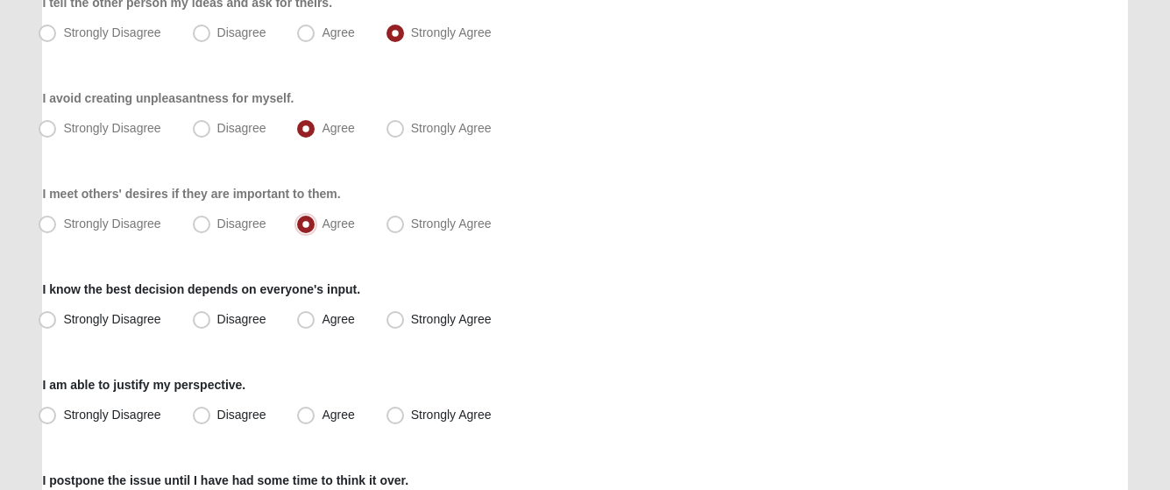
scroll to position [350, 0]
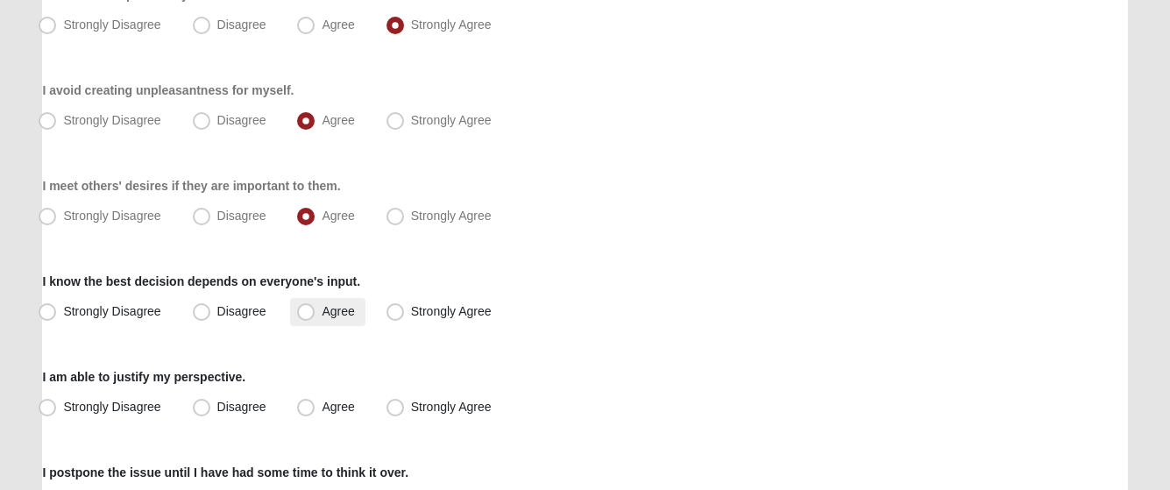
click at [322, 306] on span "Agree" at bounding box center [338, 311] width 32 height 14
click at [309, 306] on input "Agree" at bounding box center [309, 311] width 11 height 11
radio input "true"
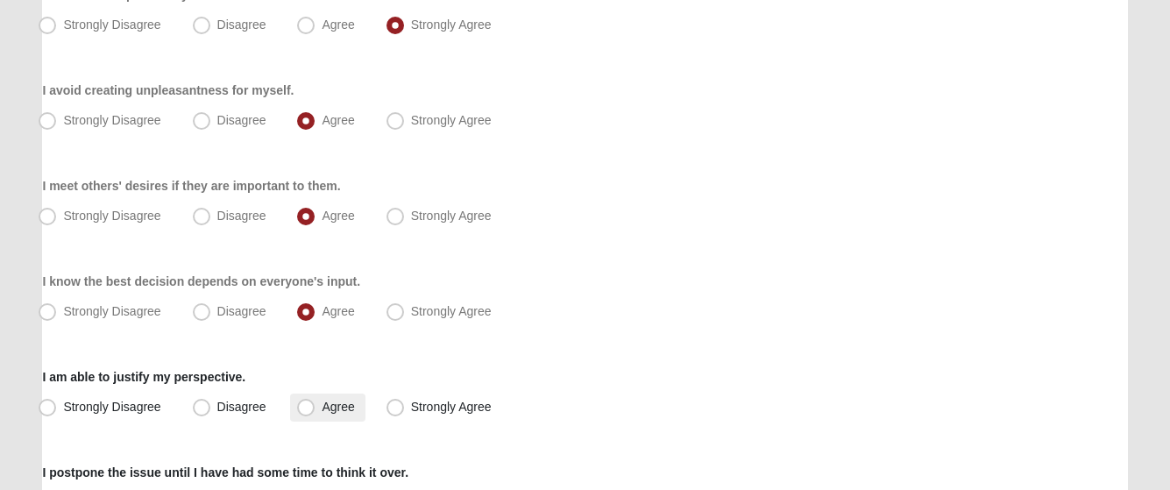
click at [322, 405] on span "Agree" at bounding box center [338, 407] width 32 height 14
click at [315, 405] on input "Agree" at bounding box center [309, 406] width 11 height 11
radio input "true"
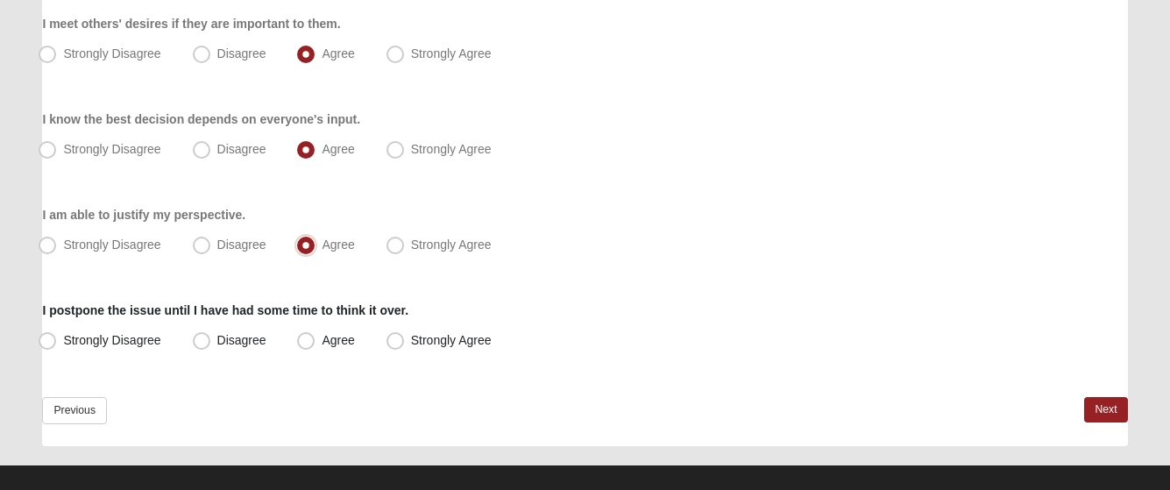
scroll to position [526, 0]
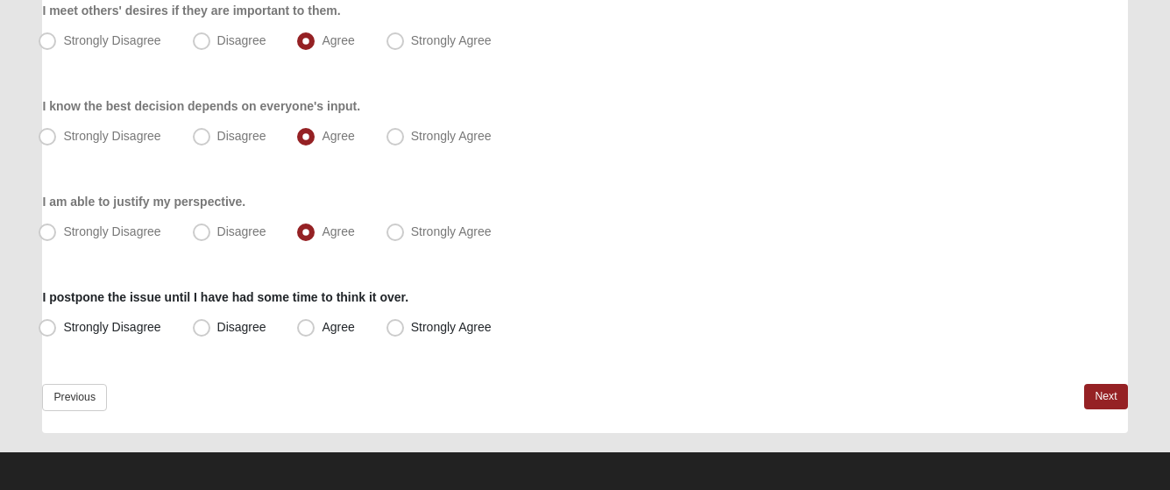
drag, startPoint x: 315, startPoint y: 324, endPoint x: 222, endPoint y: 350, distance: 97.4
click at [315, 324] on label "Agree" at bounding box center [327, 328] width 74 height 28
click at [1110, 399] on link "Next" at bounding box center [1105, 396] width 43 height 25
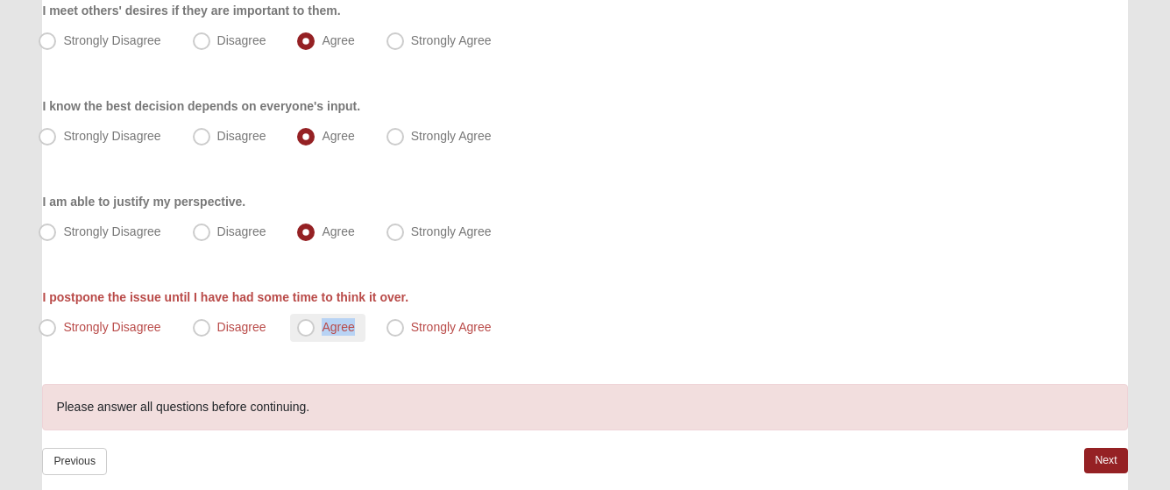
click at [315, 325] on label "Agree" at bounding box center [327, 328] width 74 height 28
click at [315, 325] on input "Agree" at bounding box center [309, 327] width 11 height 11
radio input "true"
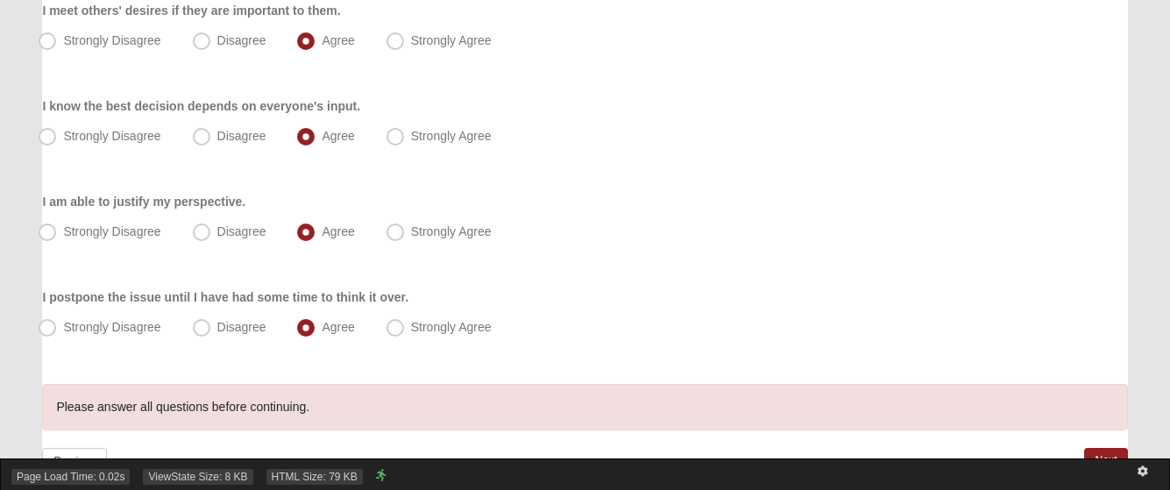
click at [1108, 462] on div "Page Load Time: 0.02s ViewState Size: 8 KB HTML Size: 79 KB" at bounding box center [585, 474] width 1170 height 32
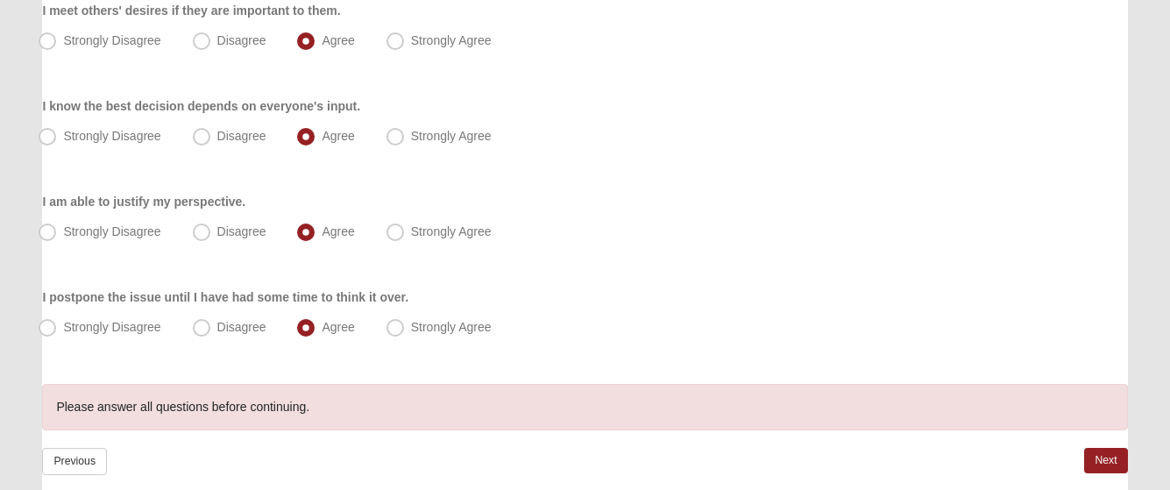
scroll to position [597, 0]
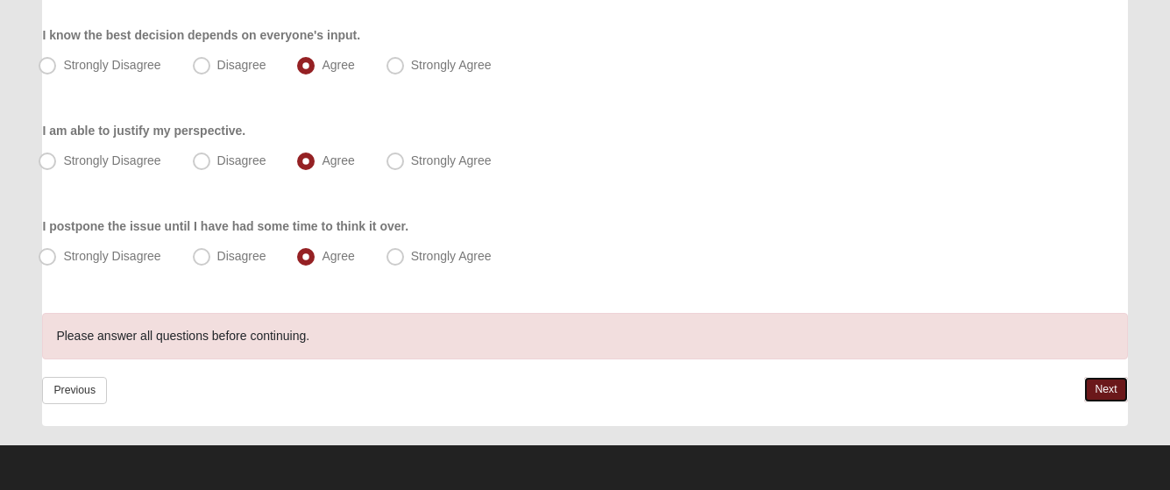
click at [1108, 393] on link "Next" at bounding box center [1105, 389] width 43 height 25
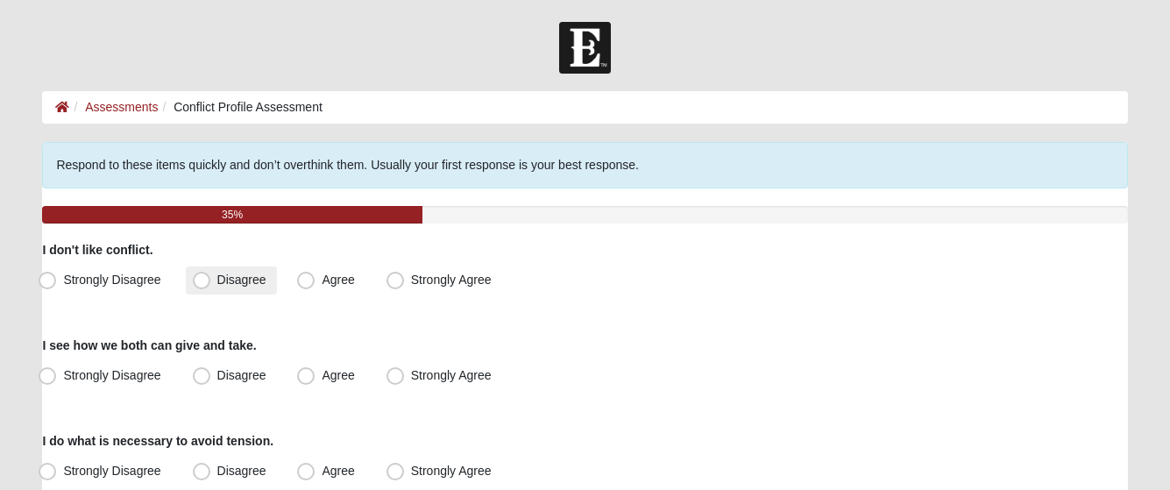
click at [210, 284] on label "Disagree" at bounding box center [231, 280] width 91 height 28
click at [210, 284] on input "Disagree" at bounding box center [205, 279] width 11 height 11
radio input "true"
click at [322, 374] on span "Agree" at bounding box center [338, 375] width 32 height 14
click at [304, 374] on input "Agree" at bounding box center [309, 375] width 11 height 11
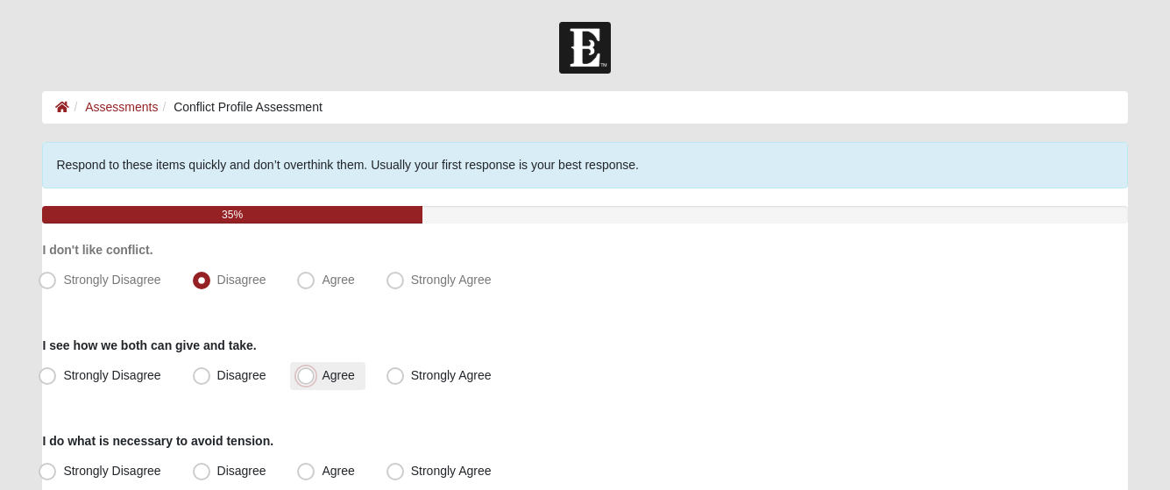
radio input "true"
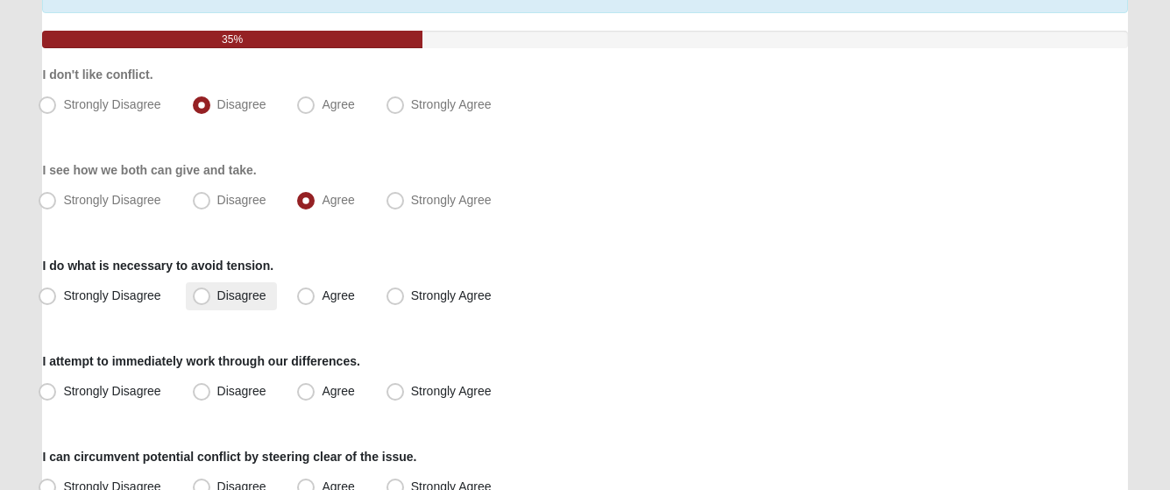
click at [217, 298] on span "Disagree" at bounding box center [241, 295] width 49 height 14
click at [200, 298] on input "Disagree" at bounding box center [205, 295] width 11 height 11
radio input "true"
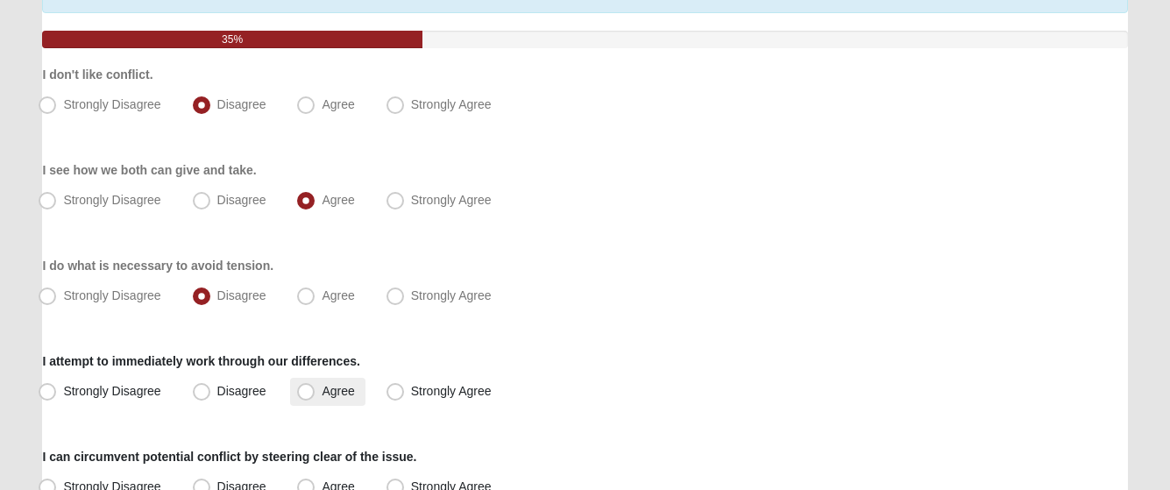
click at [322, 392] on span "Agree" at bounding box center [338, 391] width 32 height 14
click at [305, 392] on input "Agree" at bounding box center [309, 391] width 11 height 11
radio input "true"
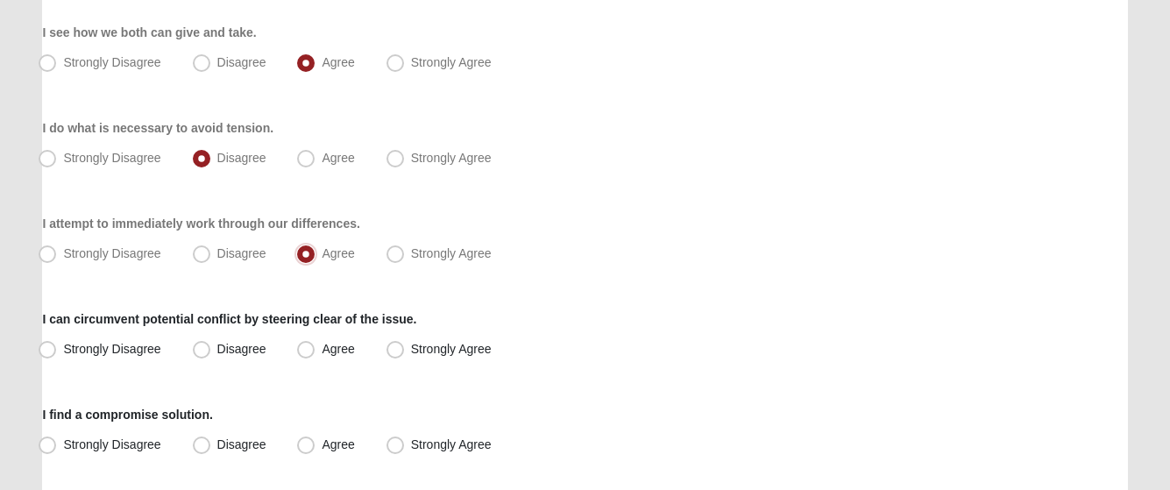
scroll to position [350, 0]
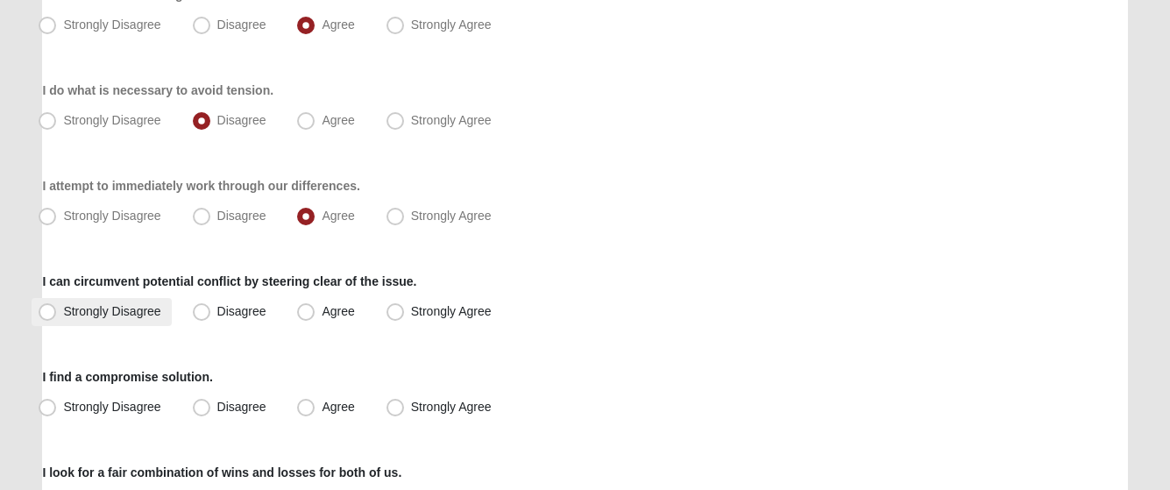
click at [63, 306] on span "Strongly Disagree" at bounding box center [111, 311] width 97 height 14
click at [46, 306] on input "Strongly Disagree" at bounding box center [51, 311] width 11 height 11
radio input "true"
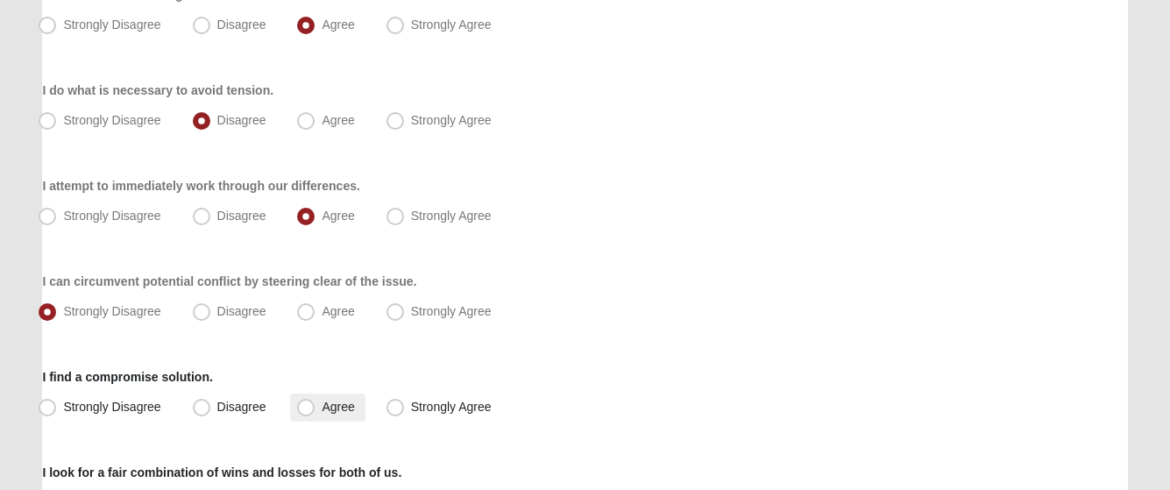
click at [322, 400] on span "Agree" at bounding box center [338, 407] width 32 height 14
click at [304, 401] on input "Agree" at bounding box center [309, 406] width 11 height 11
radio input "true"
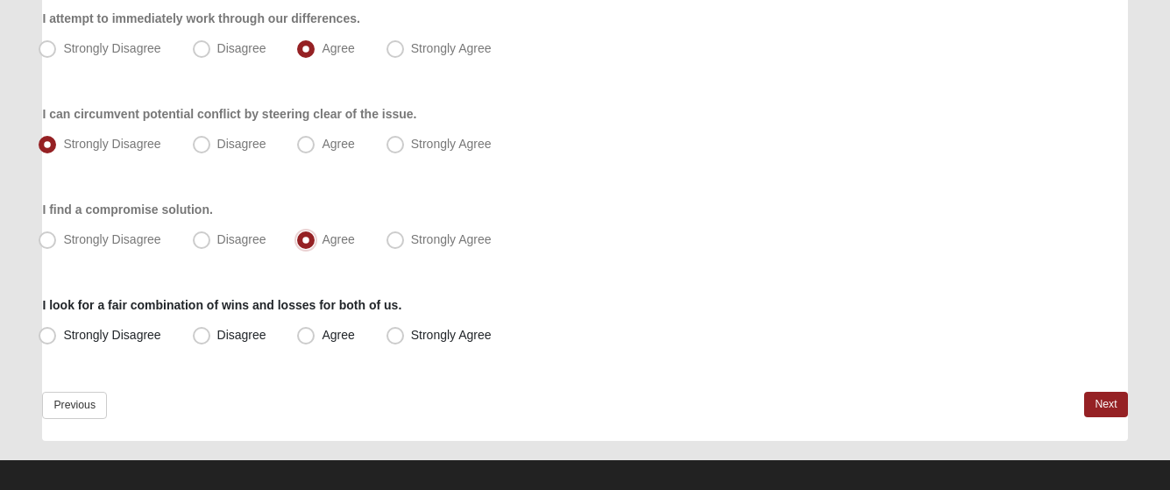
scroll to position [526, 0]
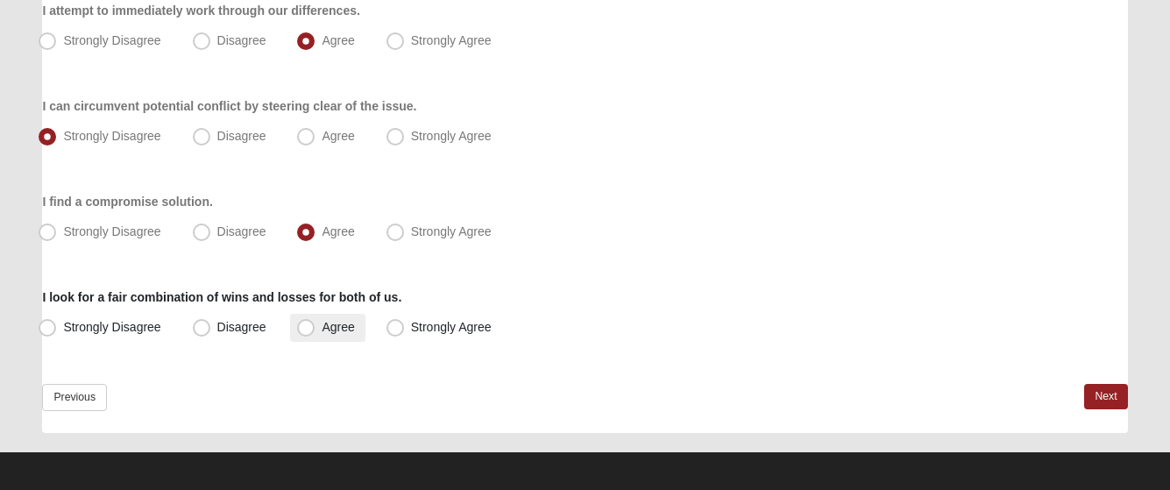
click at [322, 331] on span "Agree" at bounding box center [338, 327] width 32 height 14
click at [308, 331] on input "Agree" at bounding box center [309, 327] width 11 height 11
radio input "true"
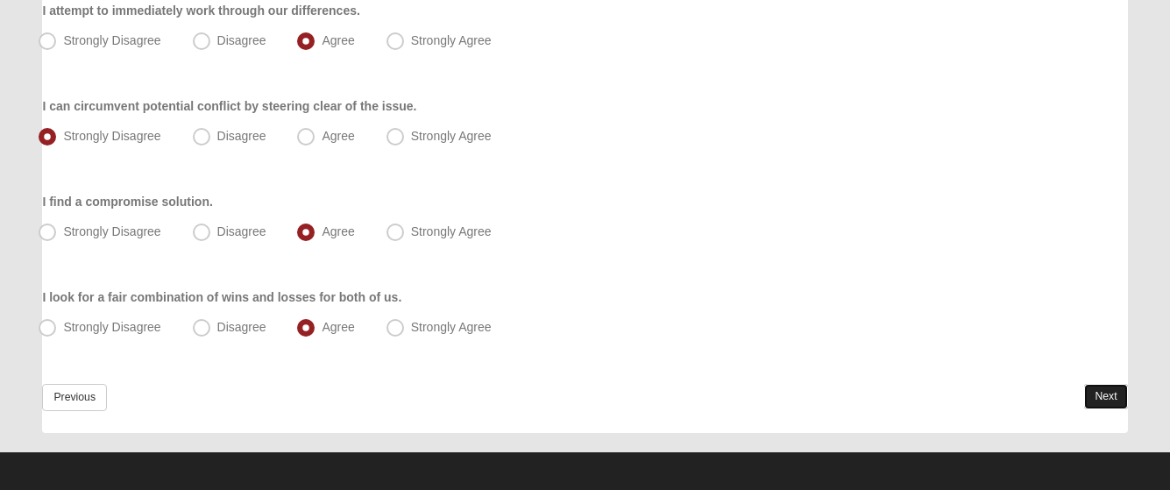
click at [1094, 393] on link "Next" at bounding box center [1105, 396] width 43 height 25
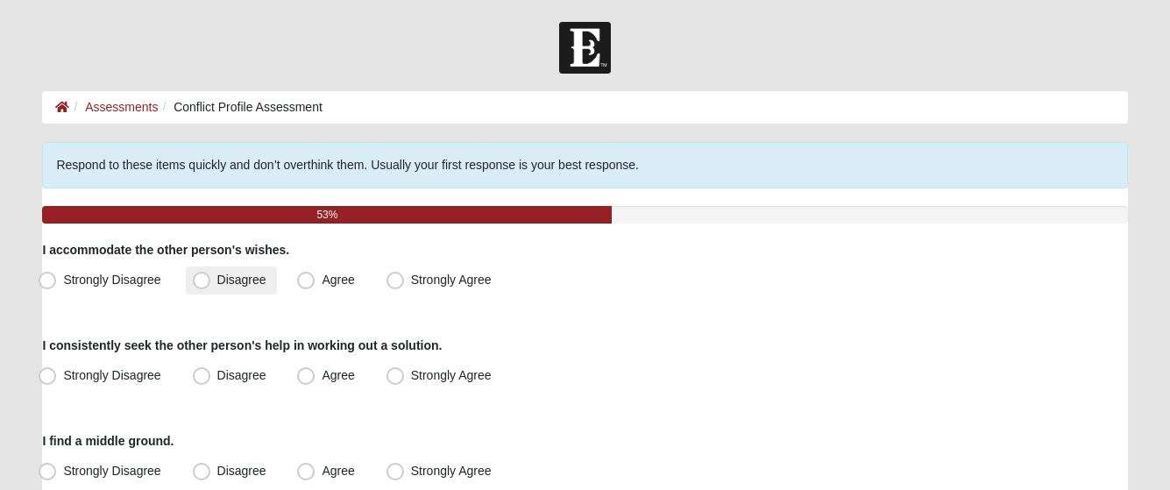
click at [217, 284] on span "Disagree" at bounding box center [241, 279] width 49 height 14
click at [203, 284] on input "Disagree" at bounding box center [205, 279] width 11 height 11
radio input "true"
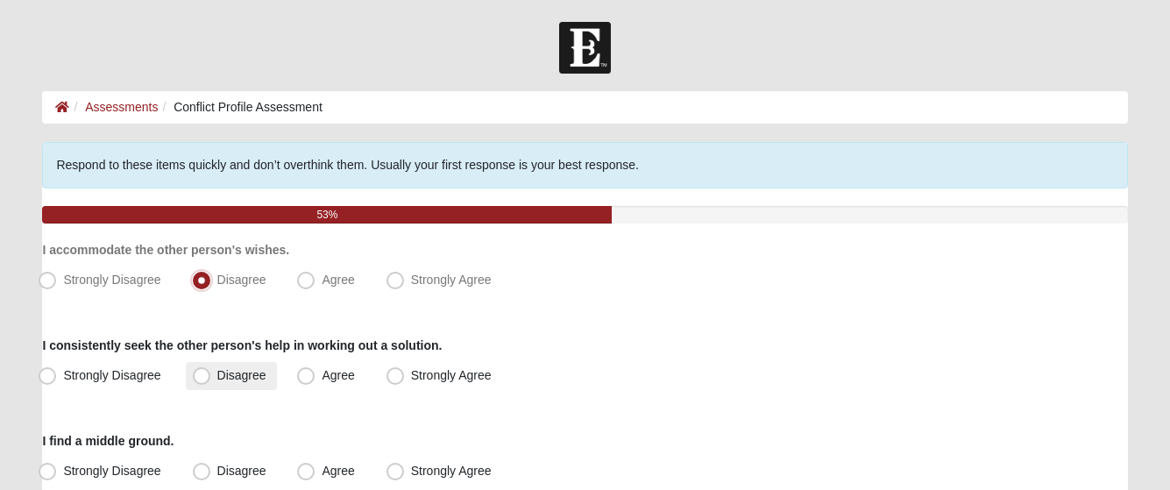
scroll to position [88, 0]
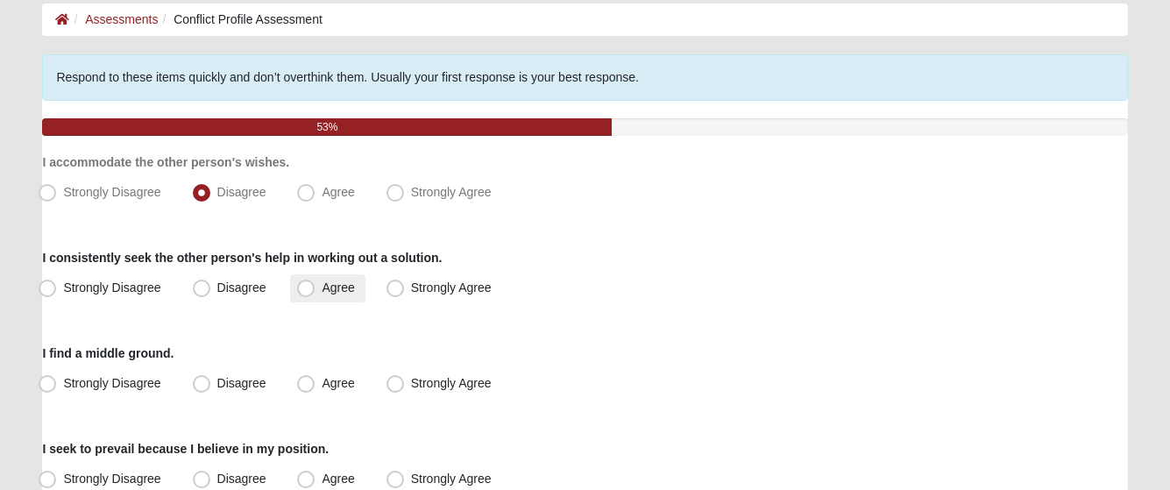
click at [322, 280] on span "Agree" at bounding box center [338, 287] width 32 height 14
click at [308, 282] on input "Agree" at bounding box center [309, 287] width 11 height 11
radio input "true"
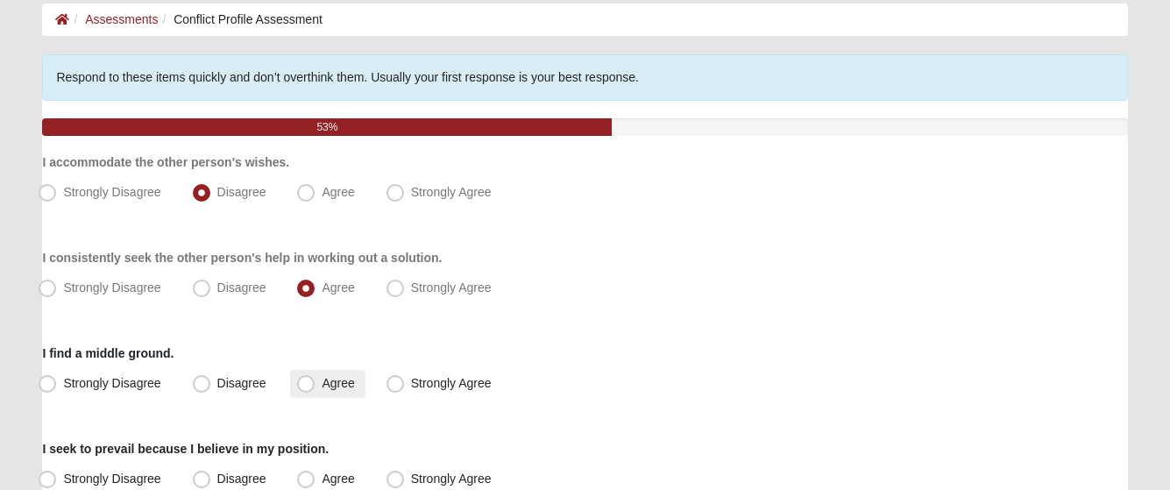
click at [301, 395] on label "Agree" at bounding box center [327, 384] width 74 height 28
click at [304, 389] on input "Agree" at bounding box center [309, 383] width 11 height 11
radio input "true"
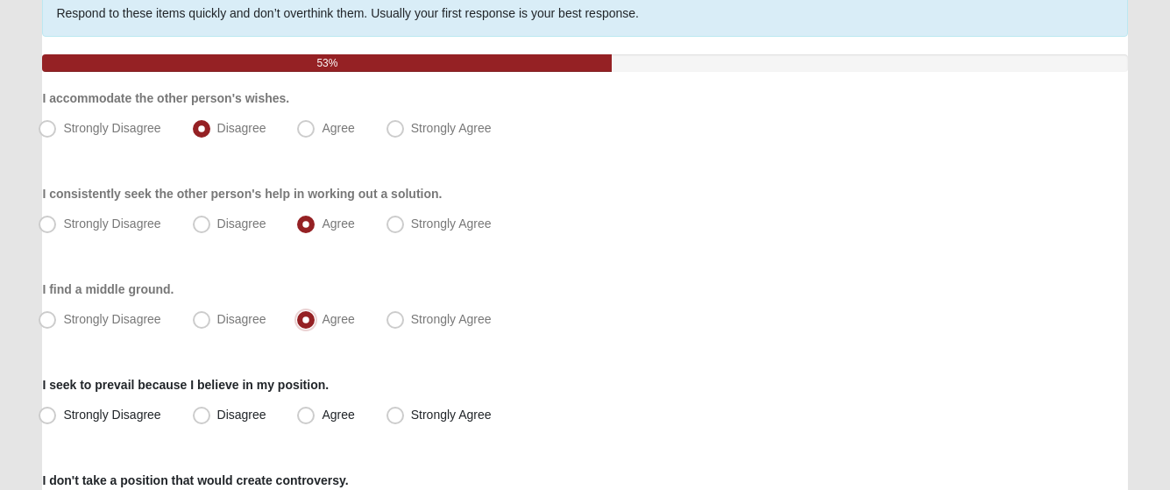
scroll to position [263, 0]
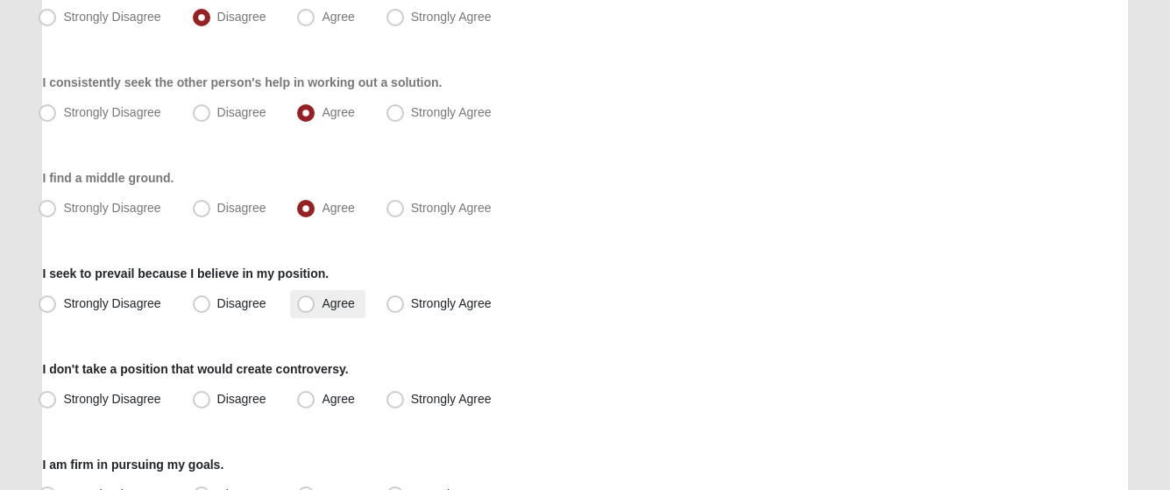
click at [322, 302] on span "Agree" at bounding box center [338, 303] width 32 height 14
click at [307, 302] on input "Agree" at bounding box center [309, 303] width 11 height 11
radio input "true"
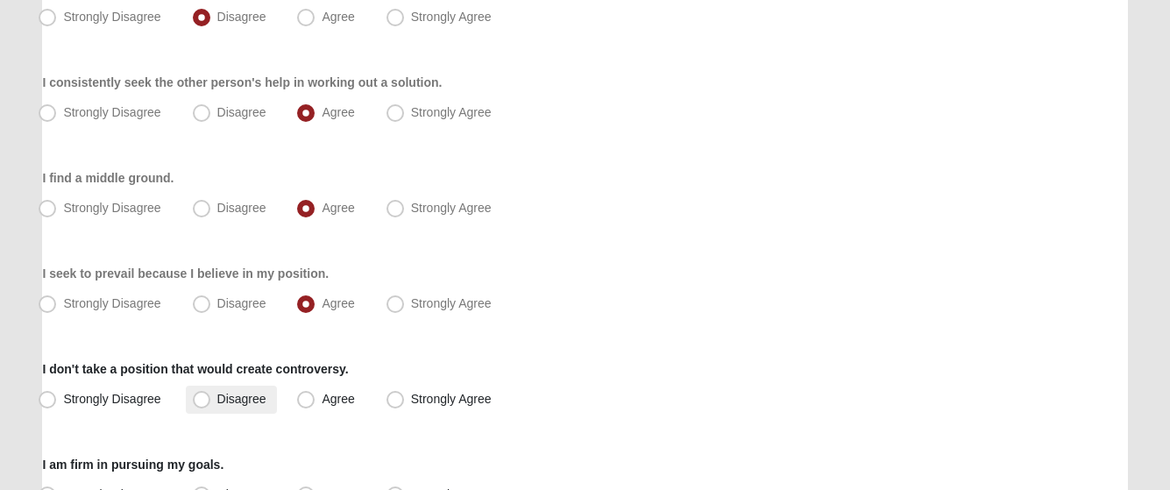
click at [217, 403] on span "Disagree" at bounding box center [241, 399] width 49 height 14
click at [200, 403] on input "Disagree" at bounding box center [205, 398] width 11 height 11
radio input "true"
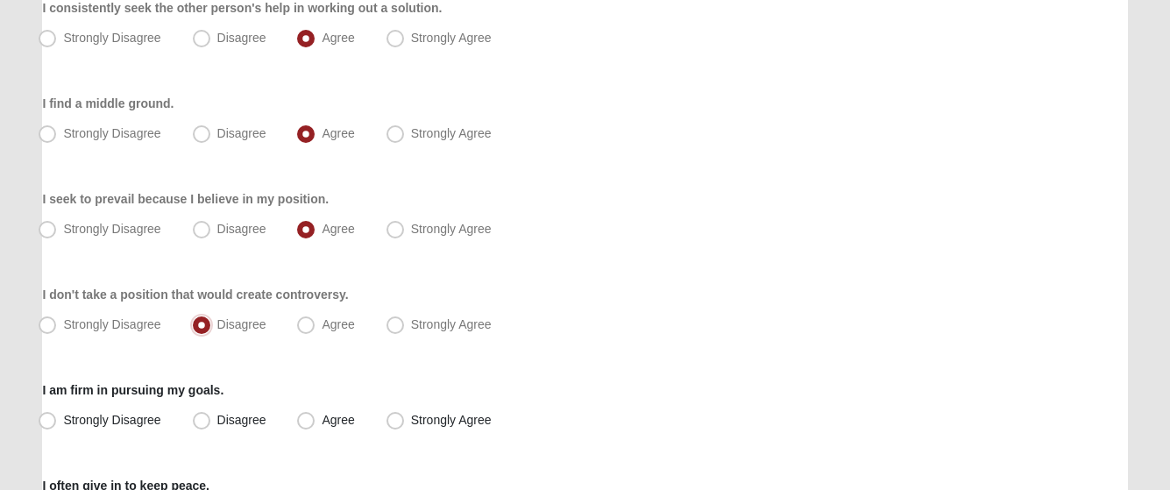
scroll to position [438, 0]
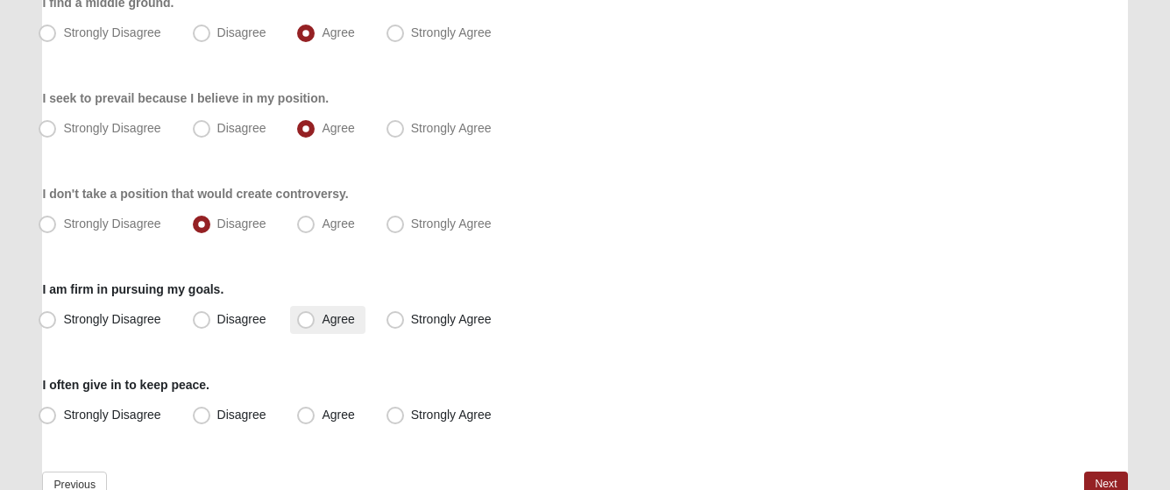
click at [322, 313] on span "Agree" at bounding box center [338, 319] width 32 height 14
click at [308, 314] on input "Agree" at bounding box center [309, 319] width 11 height 11
radio input "true"
click at [217, 416] on span "Disagree" at bounding box center [241, 414] width 49 height 14
click at [207, 416] on input "Disagree" at bounding box center [205, 414] width 11 height 11
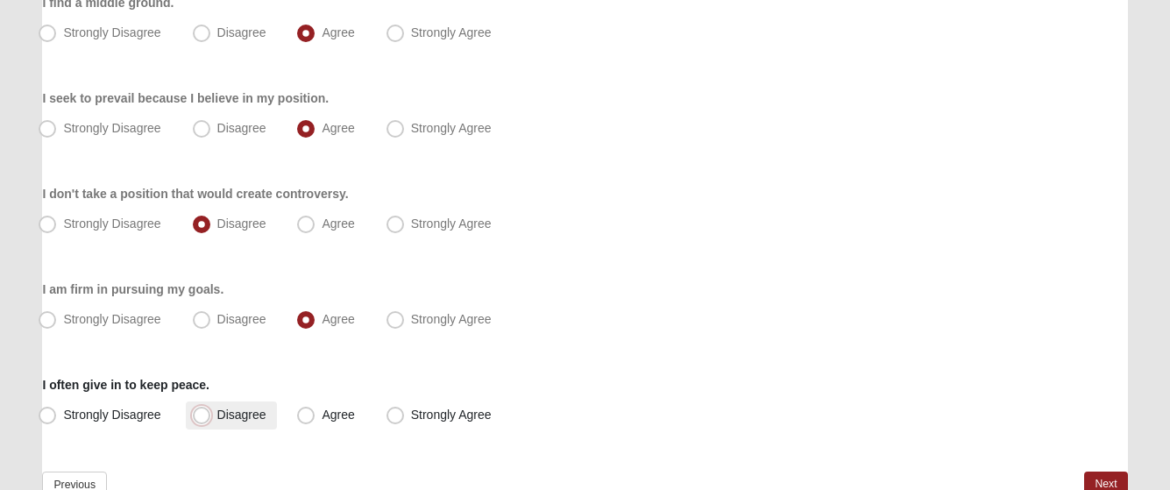
radio input "true"
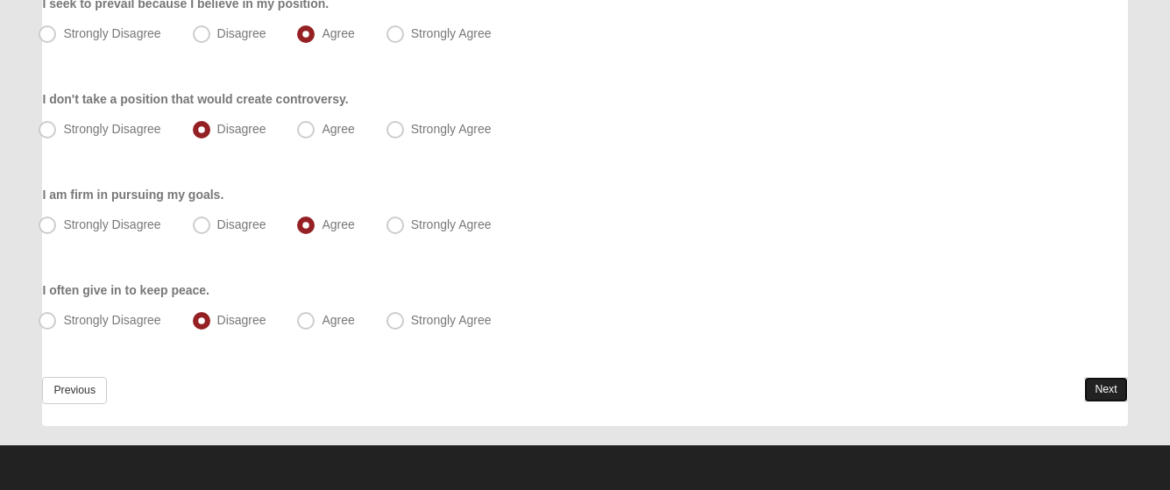
click at [1099, 393] on link "Next" at bounding box center [1105, 389] width 43 height 25
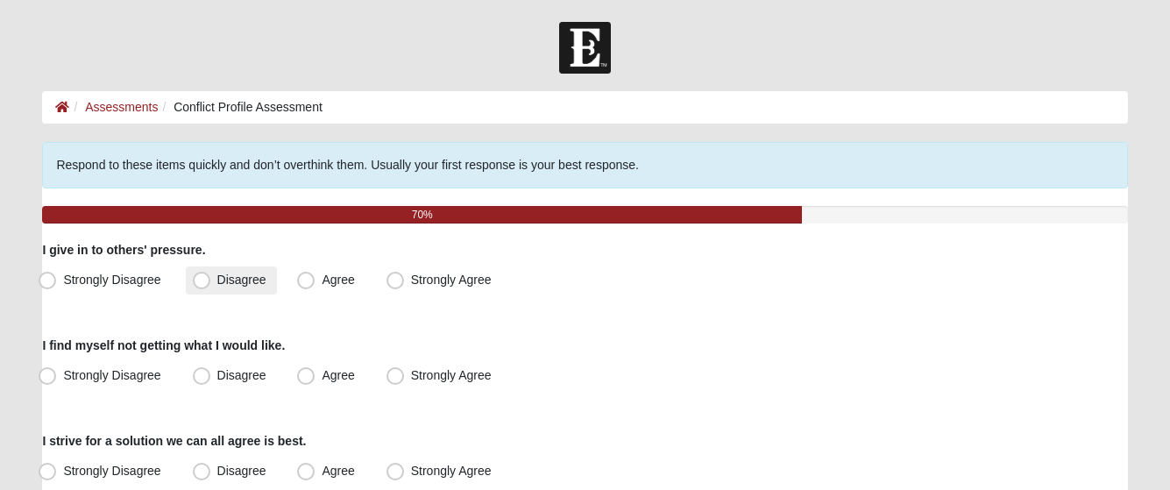
click at [188, 272] on label "Disagree" at bounding box center [231, 280] width 91 height 28
click at [200, 274] on input "Disagree" at bounding box center [205, 279] width 11 height 11
radio input "true"
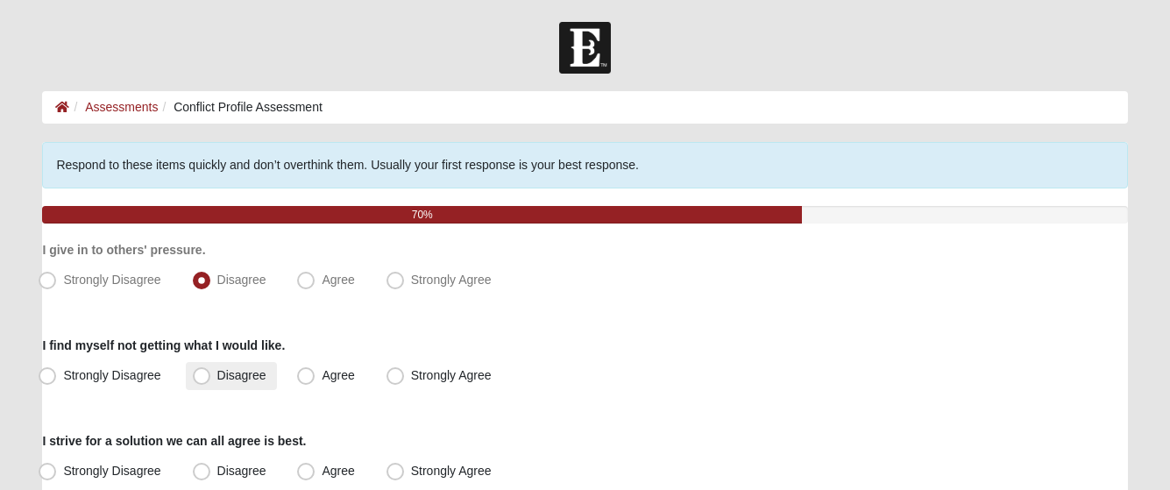
click at [217, 372] on span "Disagree" at bounding box center [241, 375] width 49 height 14
click at [202, 372] on input "Disagree" at bounding box center [205, 375] width 11 height 11
radio input "true"
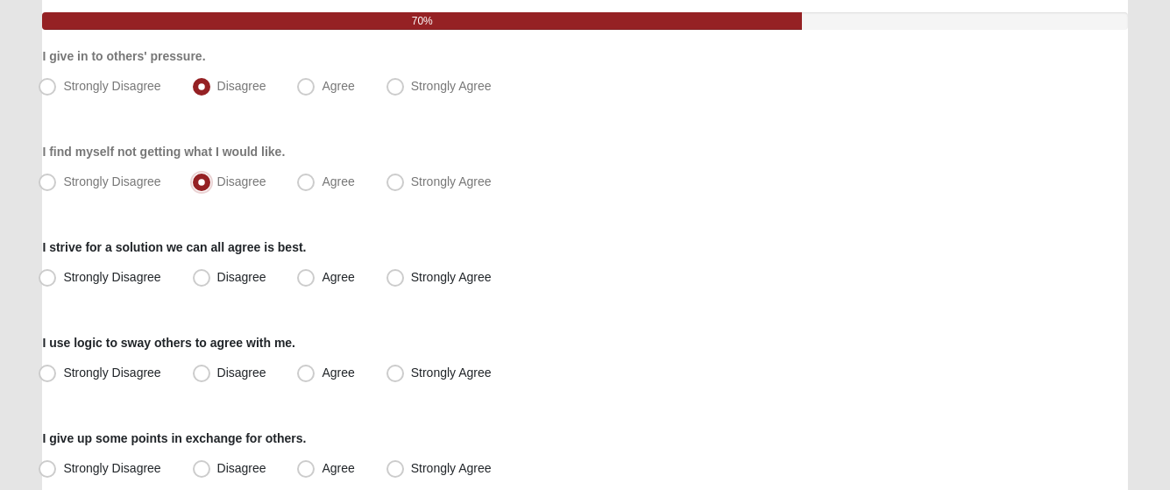
scroll to position [263, 0]
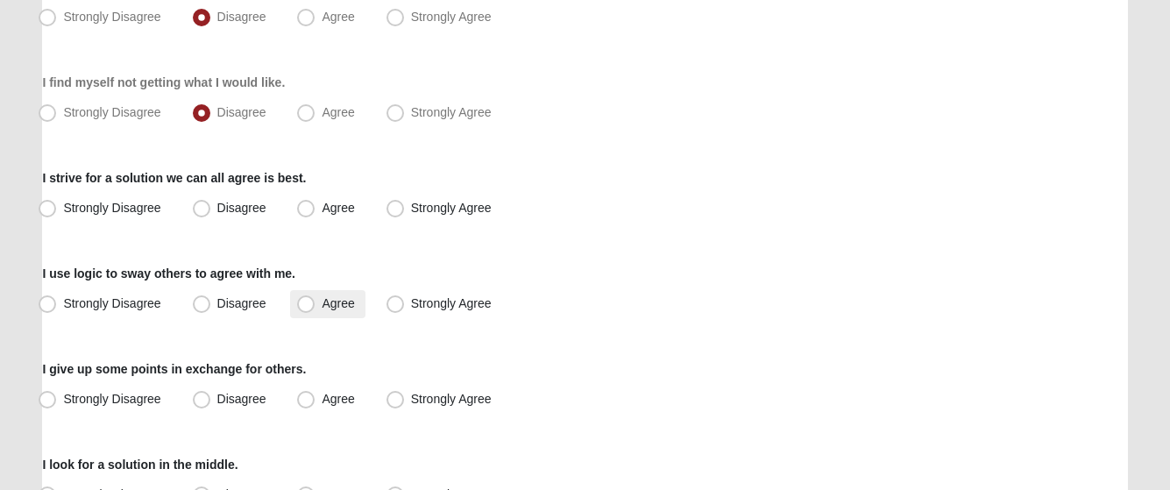
click at [322, 300] on span "Agree" at bounding box center [338, 303] width 32 height 14
click at [308, 300] on input "Agree" at bounding box center [309, 303] width 11 height 11
radio input "true"
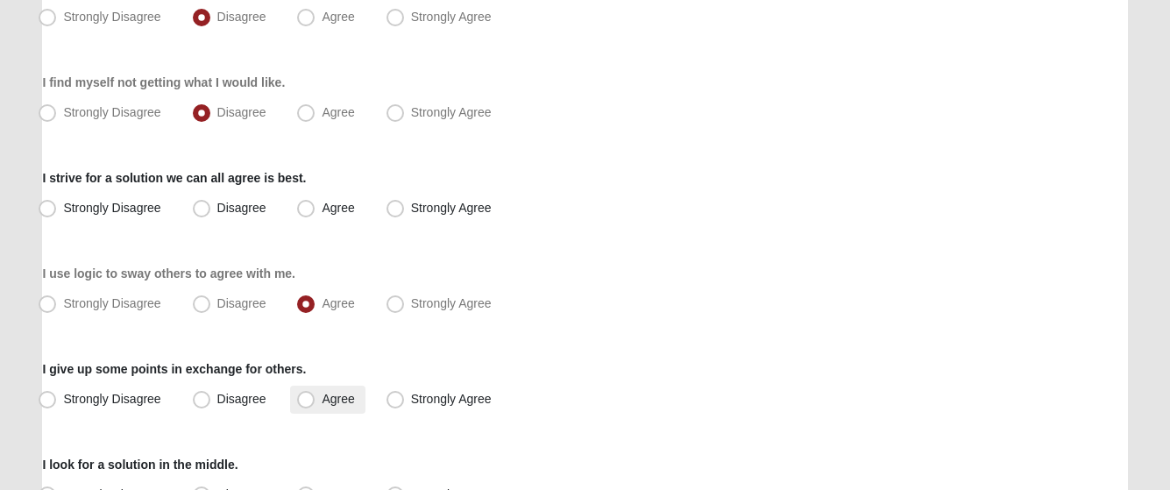
click at [322, 402] on span "Agree" at bounding box center [338, 399] width 32 height 14
click at [306, 402] on input "Agree" at bounding box center [309, 398] width 11 height 11
radio input "true"
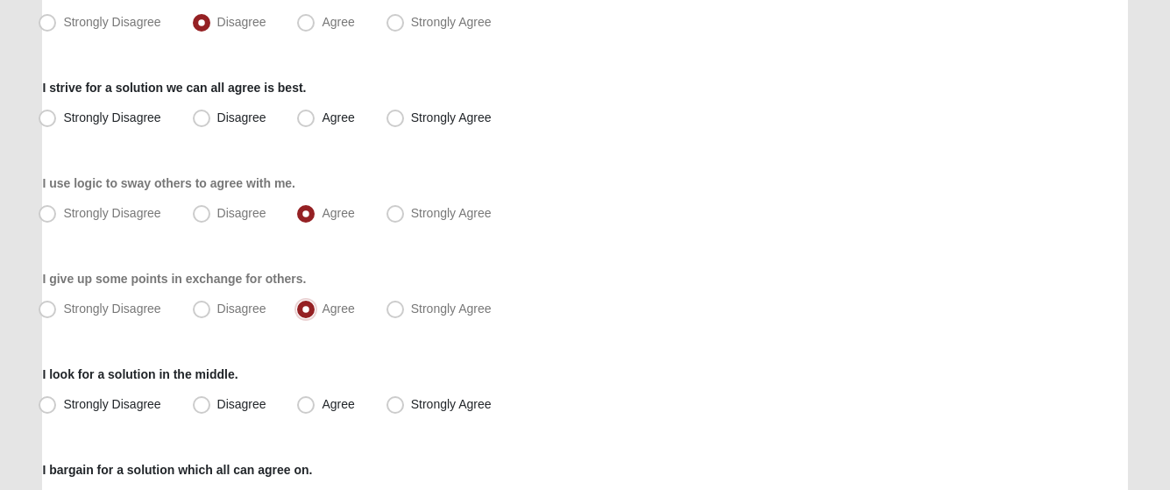
scroll to position [438, 0]
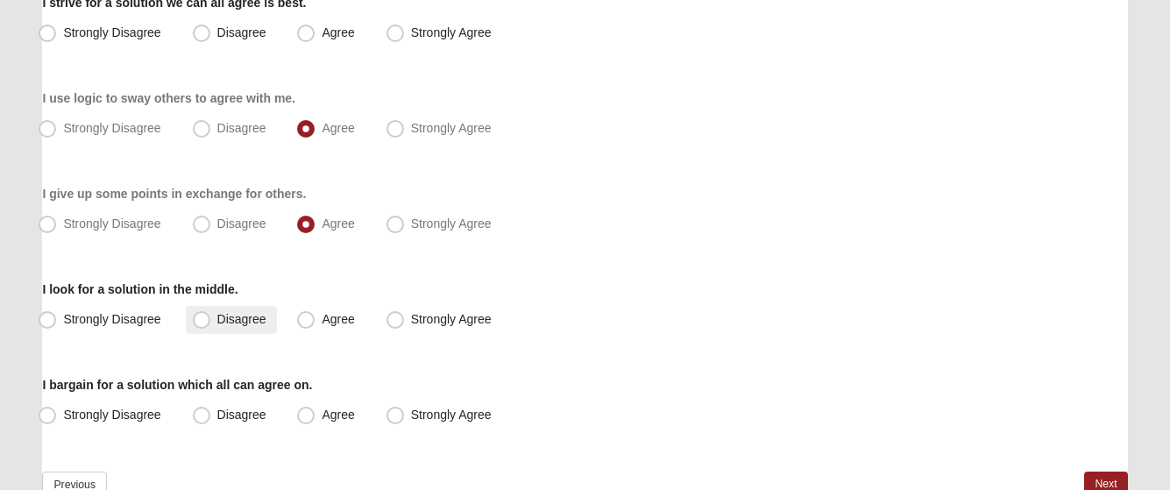
click at [217, 313] on span "Disagree" at bounding box center [241, 319] width 49 height 14
click at [206, 314] on input "Disagree" at bounding box center [205, 319] width 11 height 11
radio input "true"
click at [322, 416] on span "Agree" at bounding box center [338, 414] width 32 height 14
click at [304, 416] on input "Agree" at bounding box center [309, 414] width 11 height 11
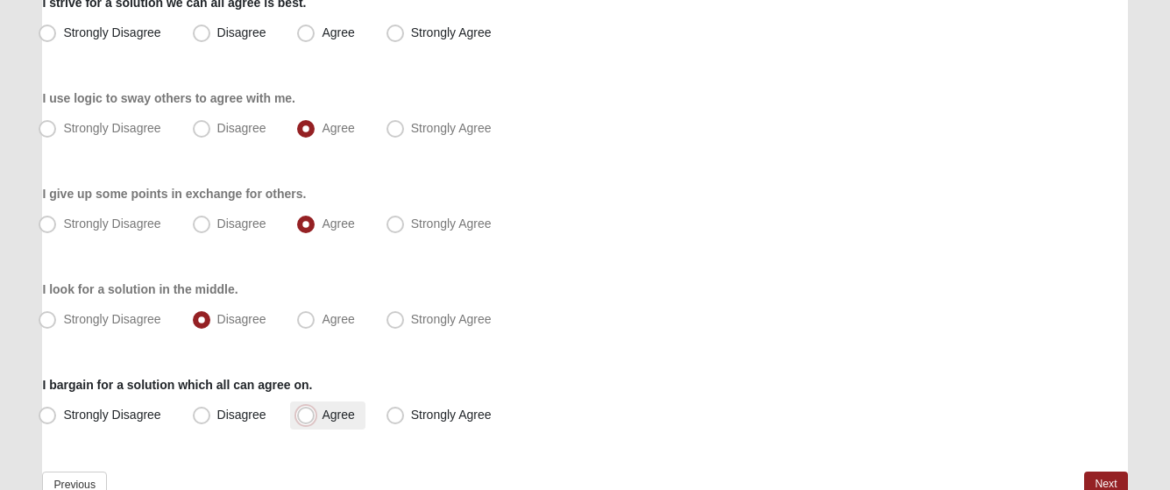
radio input "true"
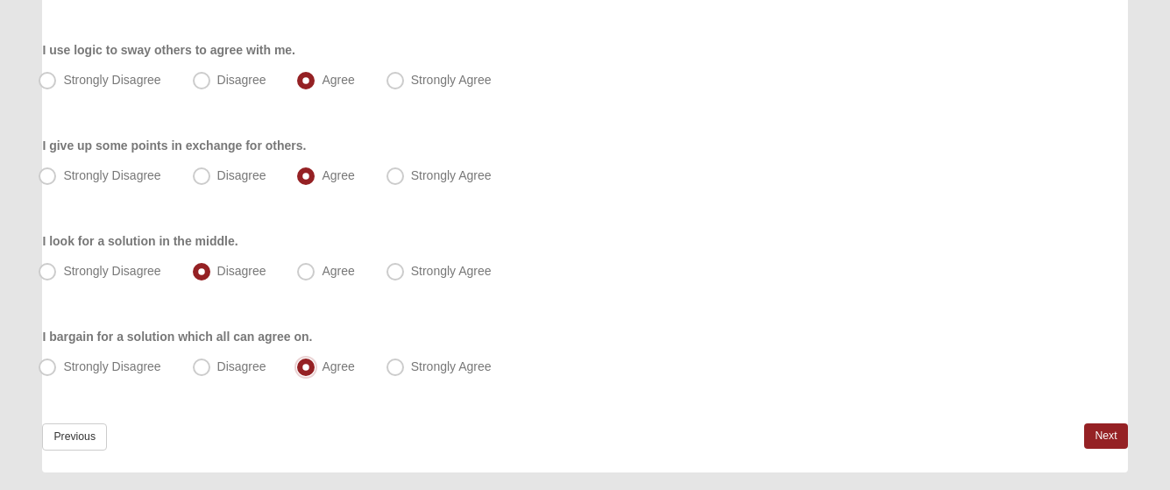
scroll to position [533, 0]
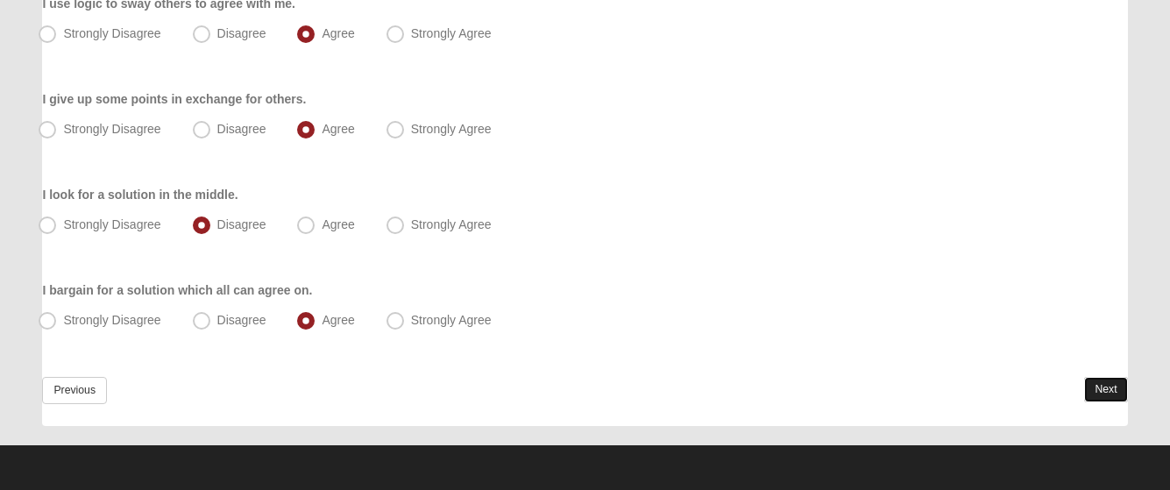
click at [1101, 393] on link "Next" at bounding box center [1105, 389] width 43 height 25
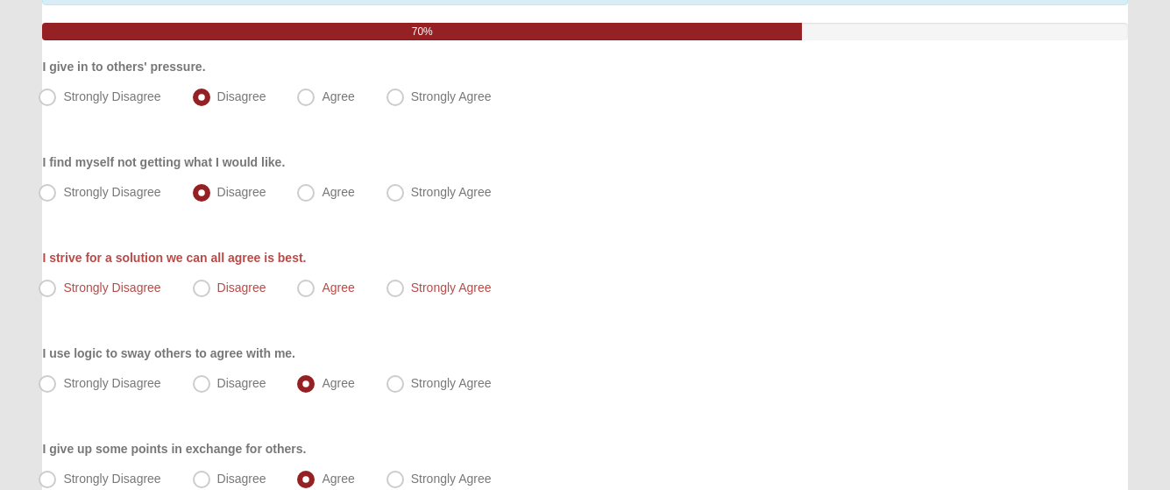
scroll to position [182, 0]
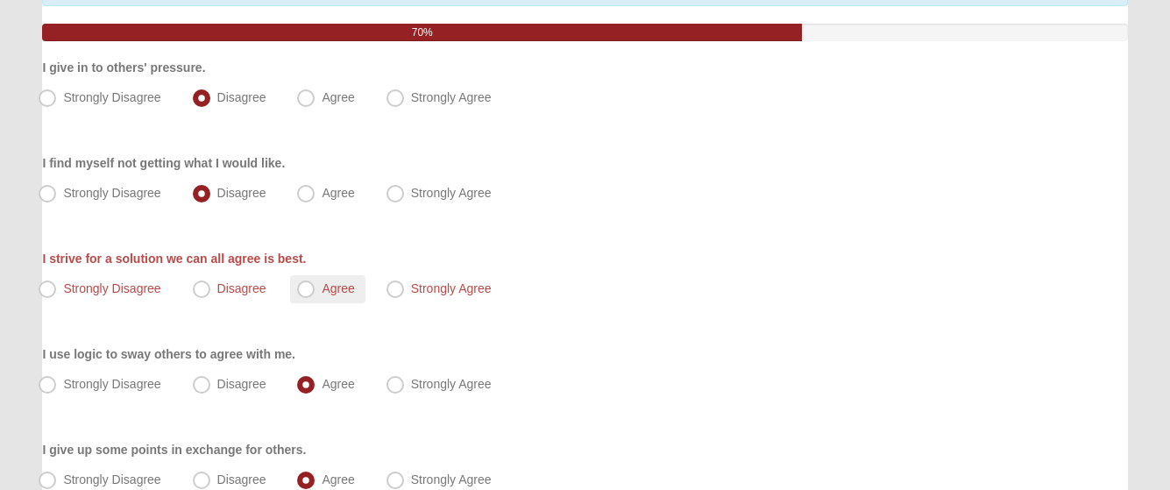
click at [322, 285] on span "Agree" at bounding box center [338, 288] width 32 height 14
click at [304, 285] on input "Agree" at bounding box center [309, 288] width 11 height 11
radio input "true"
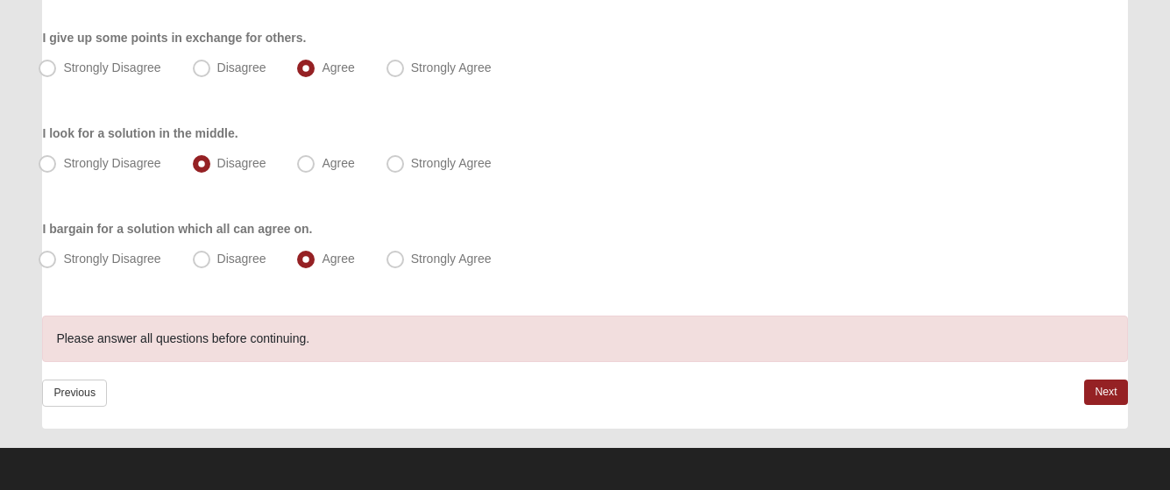
scroll to position [597, 0]
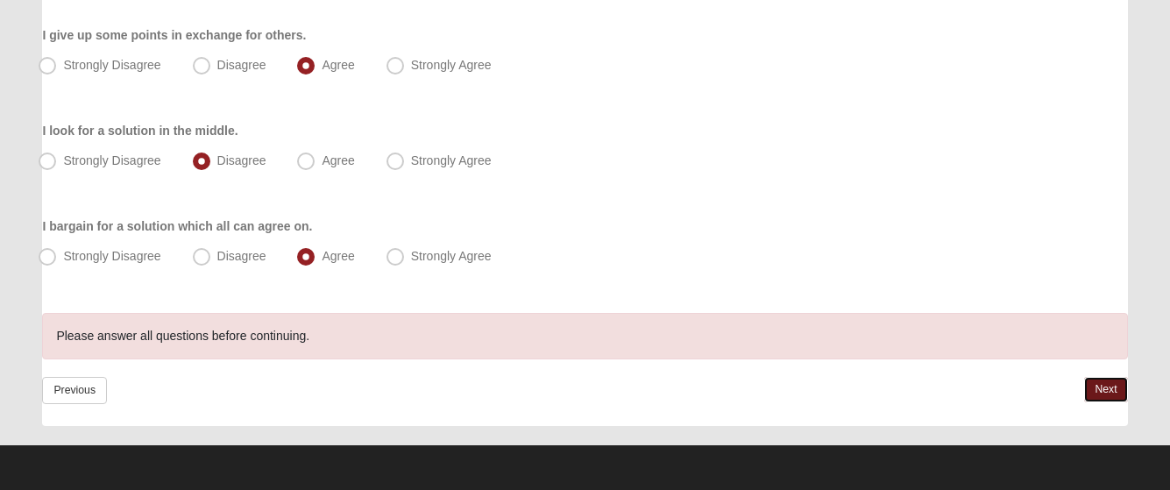
click at [1104, 390] on link "Next" at bounding box center [1105, 389] width 43 height 25
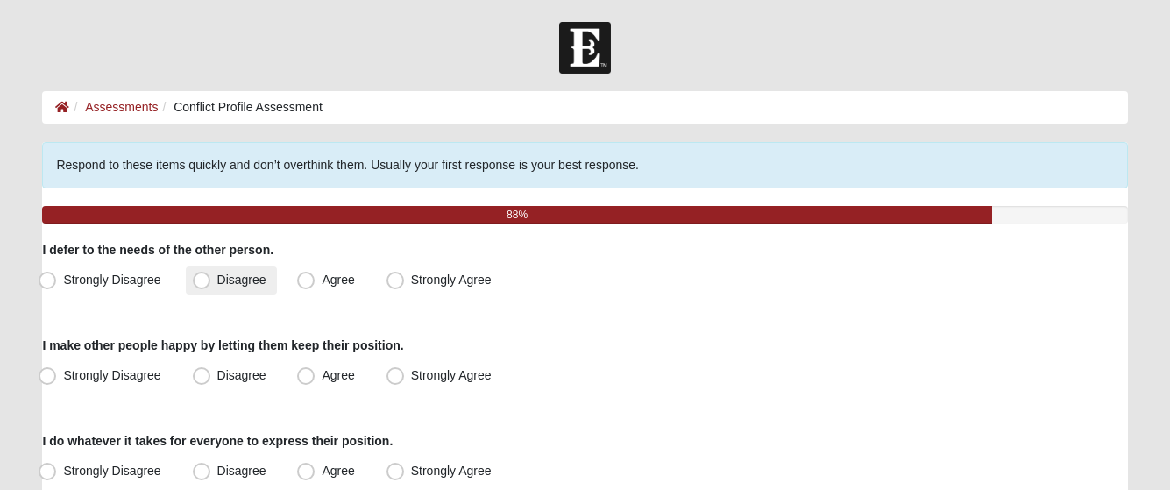
click at [217, 278] on span "Disagree" at bounding box center [241, 279] width 49 height 14
click at [200, 278] on input "Disagree" at bounding box center [205, 279] width 11 height 11
radio input "true"
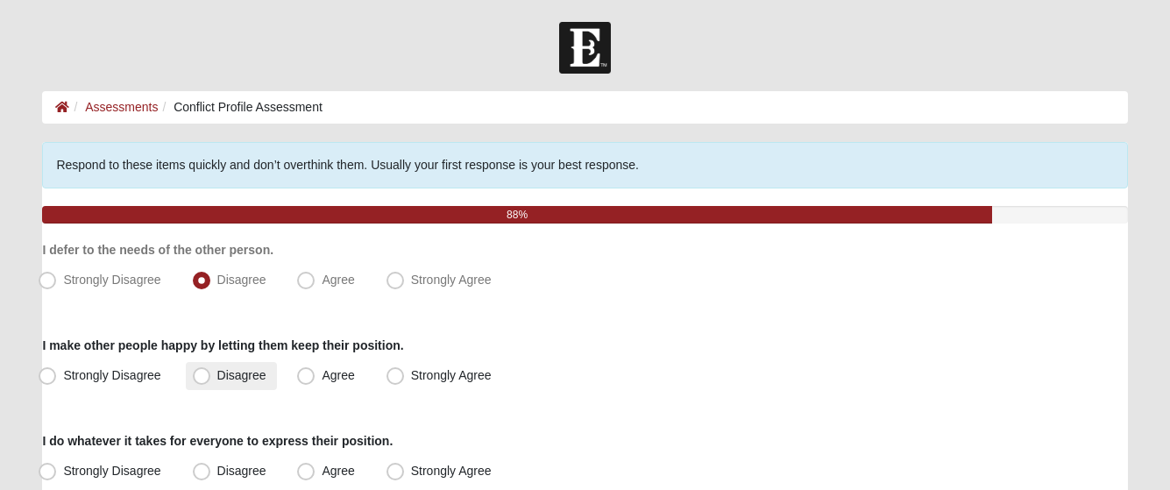
click at [217, 374] on span "Disagree" at bounding box center [241, 375] width 49 height 14
click at [200, 374] on input "Disagree" at bounding box center [205, 375] width 11 height 11
radio input "true"
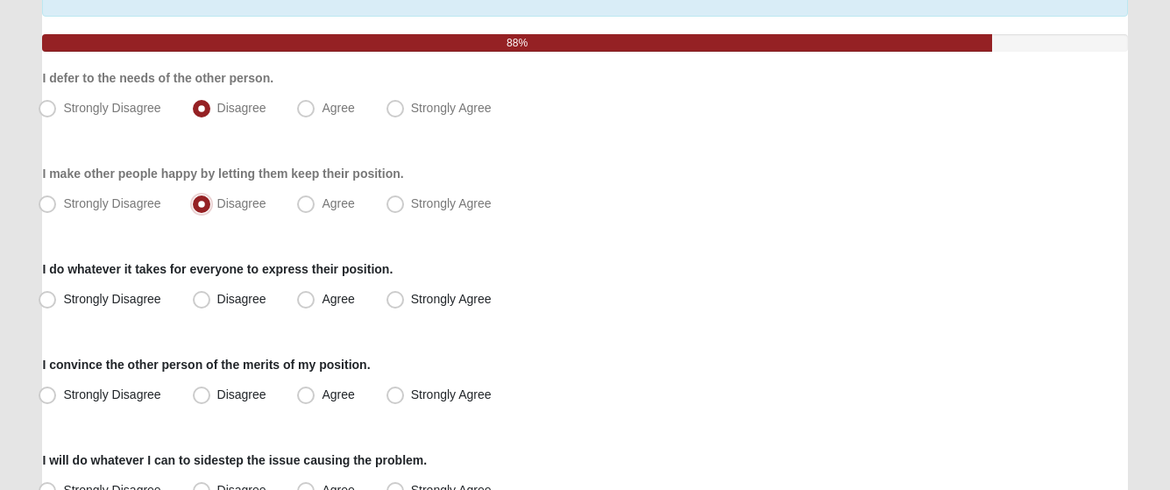
scroll to position [175, 0]
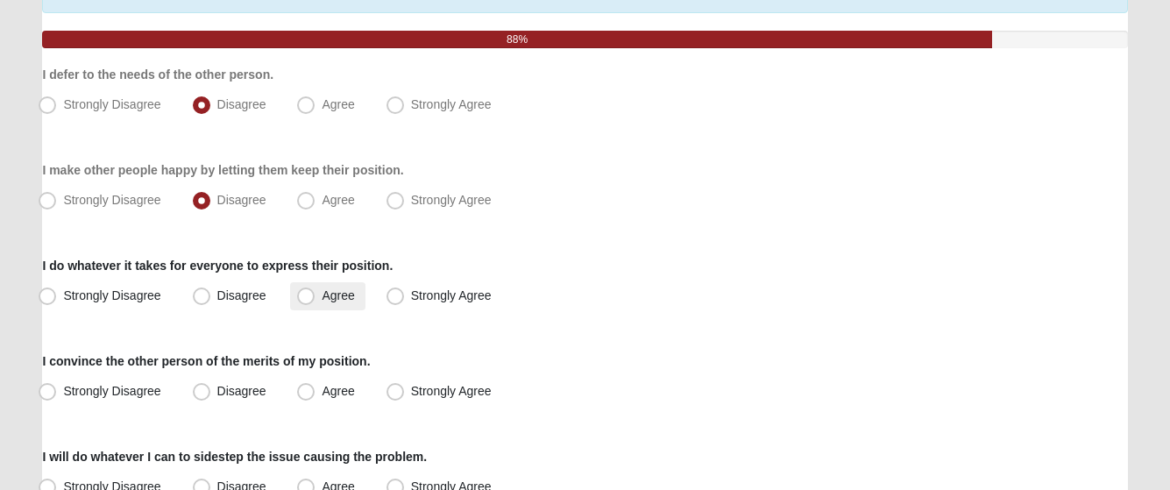
click at [322, 292] on span "Agree" at bounding box center [338, 295] width 32 height 14
click at [308, 292] on input "Agree" at bounding box center [309, 295] width 11 height 11
radio input "true"
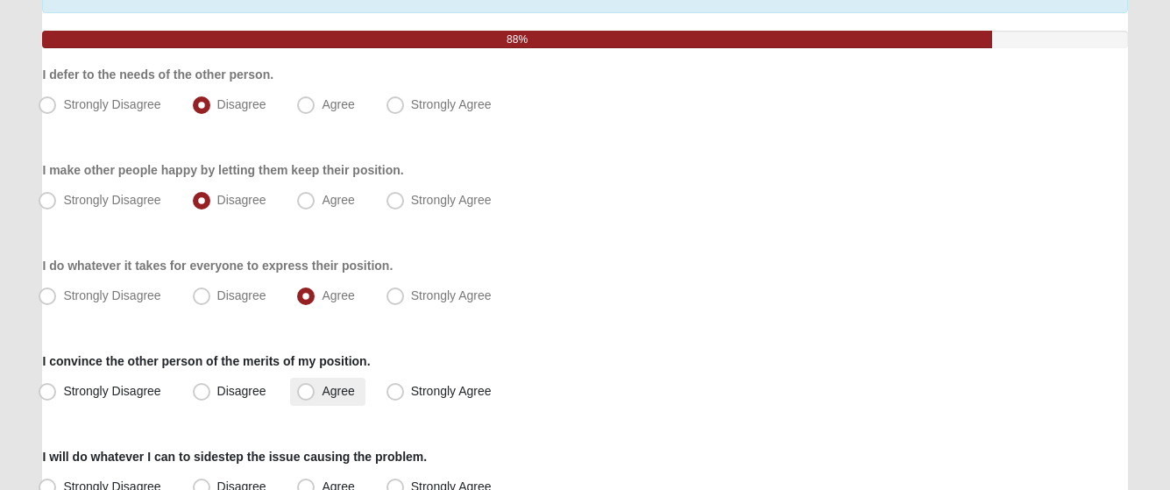
click at [322, 392] on span "Agree" at bounding box center [338, 391] width 32 height 14
click at [304, 392] on input "Agree" at bounding box center [309, 391] width 11 height 11
radio input "true"
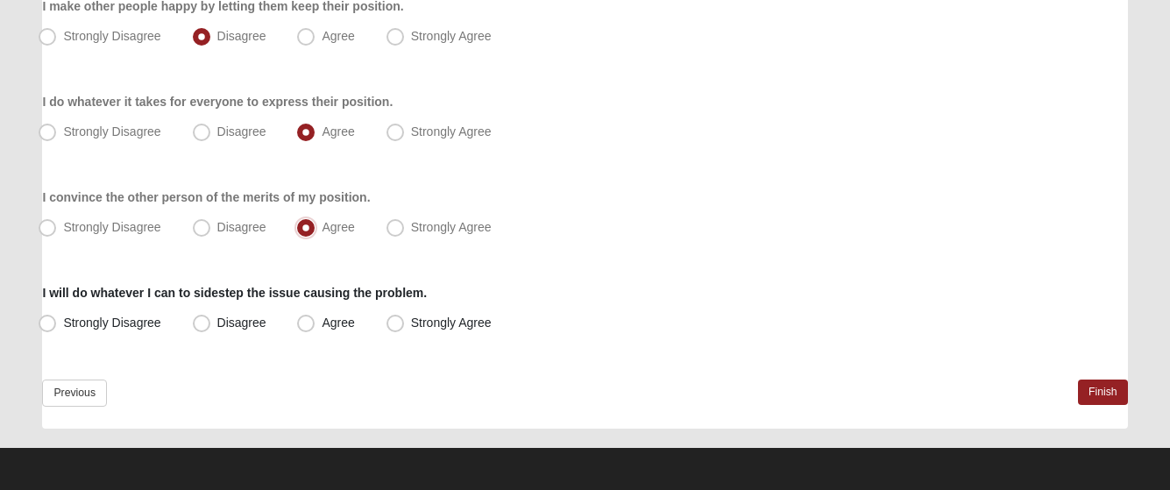
scroll to position [342, 0]
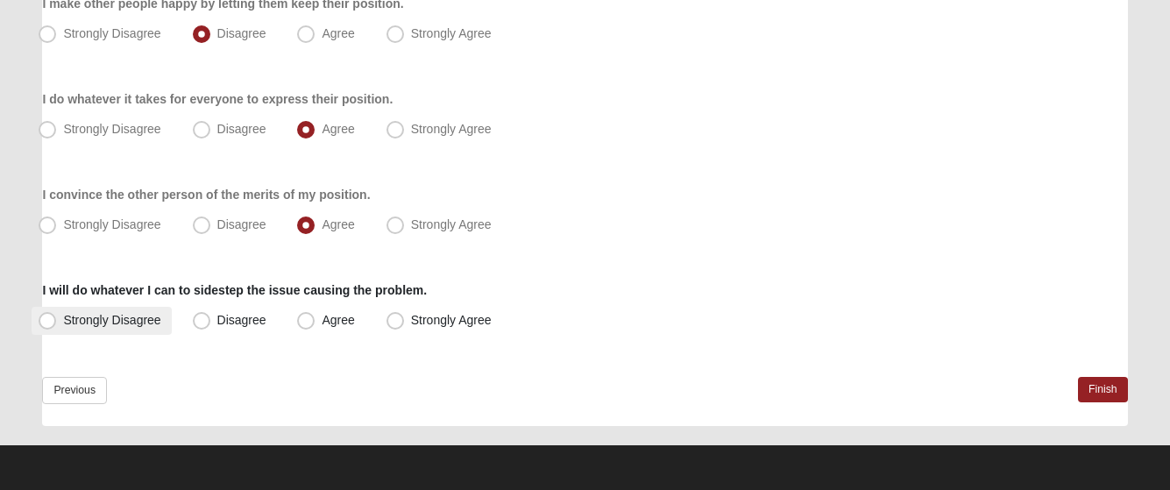
click at [63, 320] on span "Strongly Disagree" at bounding box center [111, 320] width 97 height 14
click at [50, 320] on input "Strongly Disagree" at bounding box center [51, 320] width 11 height 11
radio input "true"
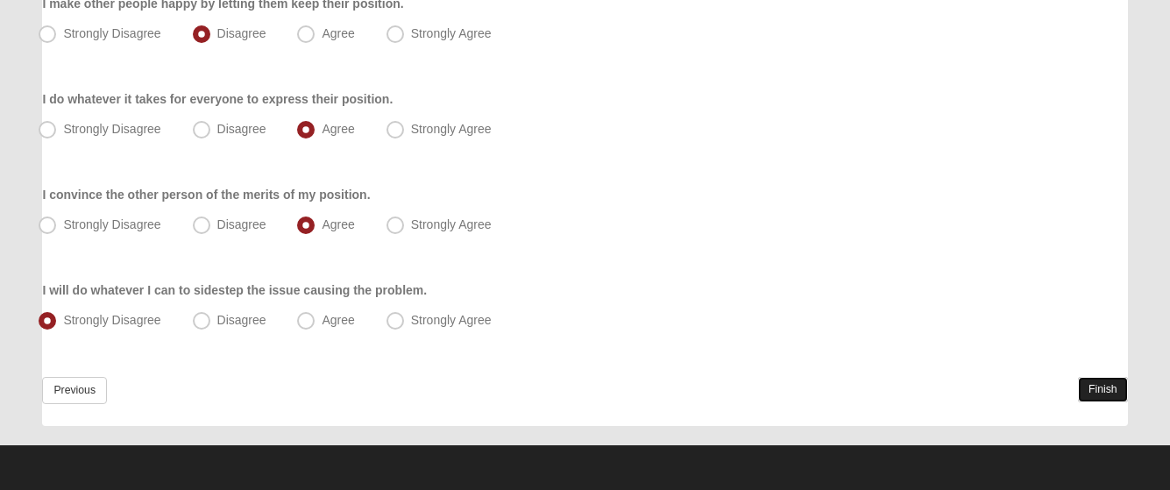
click at [1083, 390] on link "Finish" at bounding box center [1103, 389] width 50 height 25
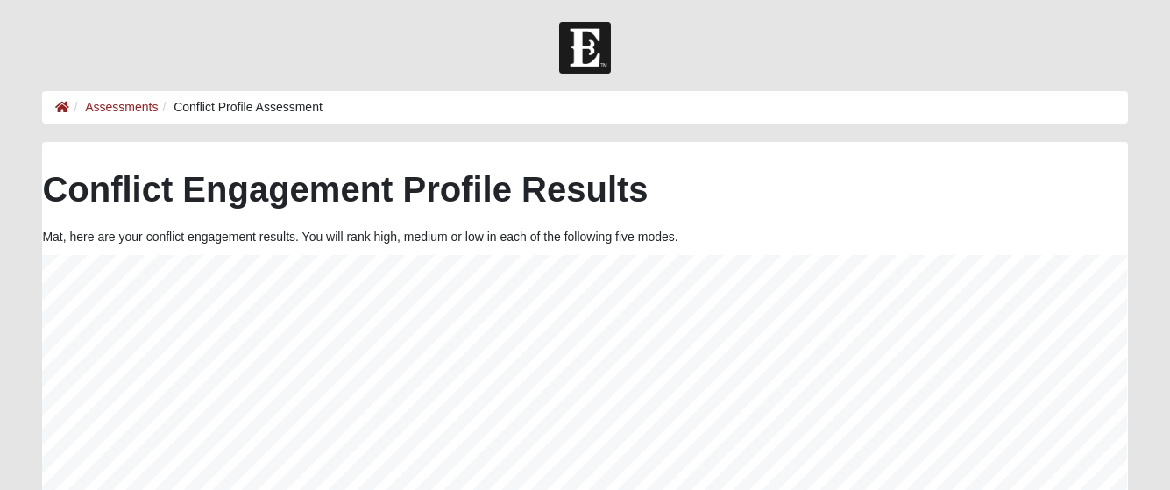
click at [447, 39] on div at bounding box center [585, 48] width 1170 height 52
